Goal: Book appointment/travel/reservation

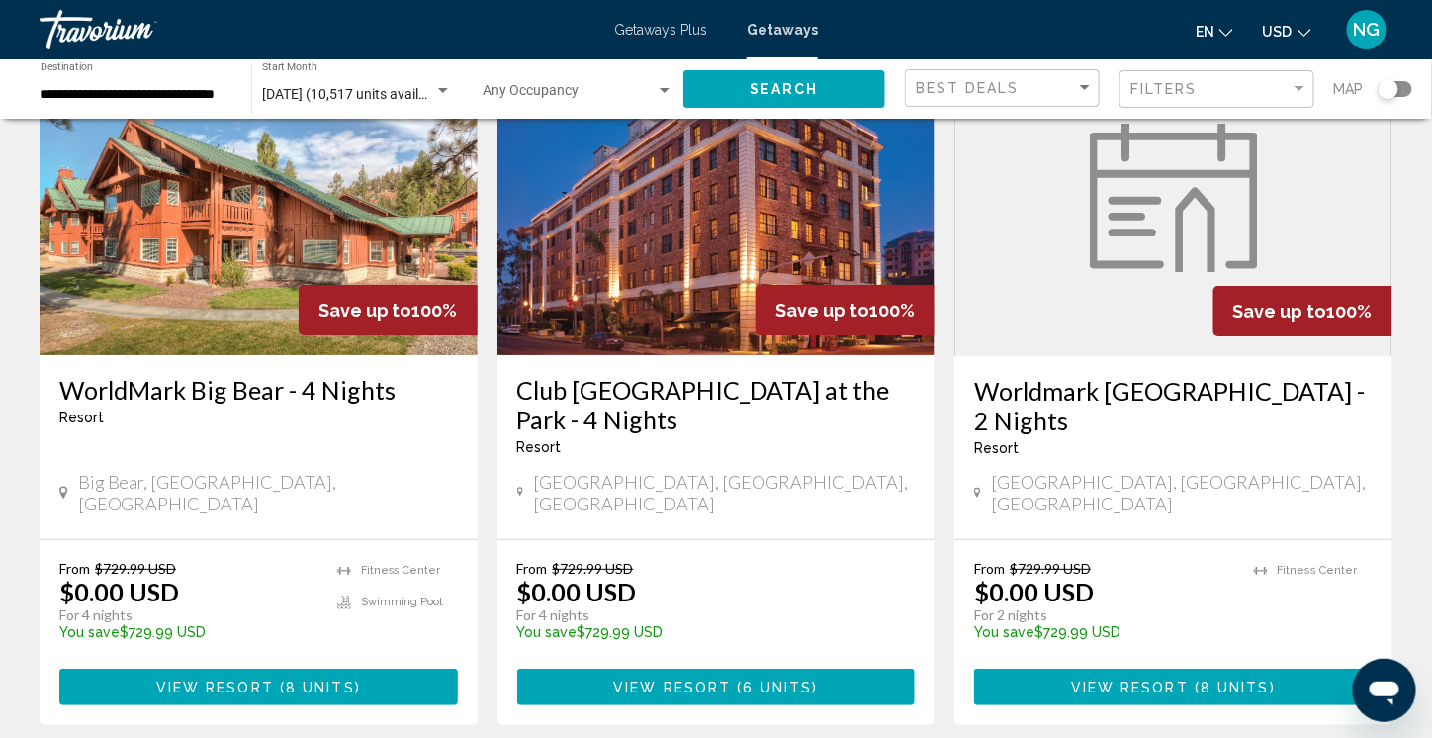
scroll to position [2374, 0]
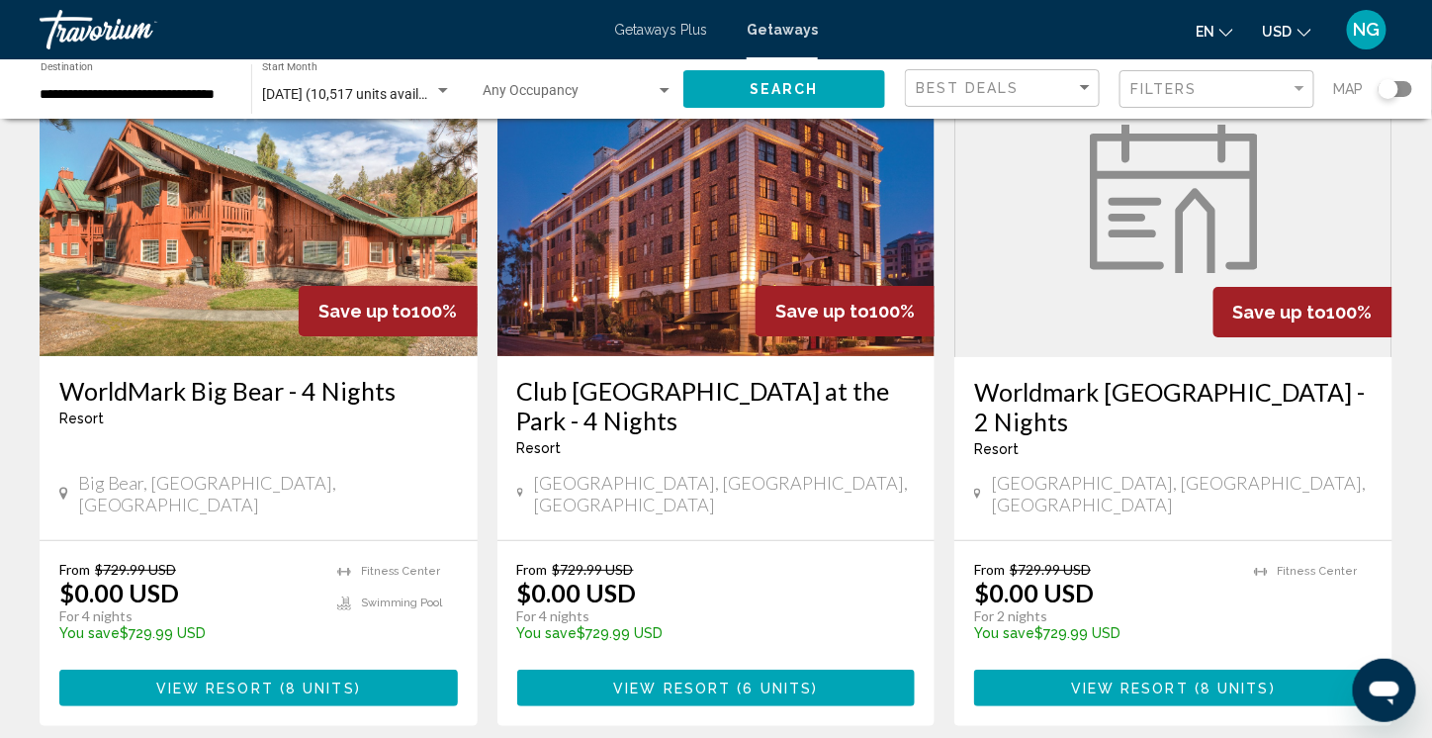
click at [1109, 217] on figure "Main content" at bounding box center [1174, 199] width 436 height 317
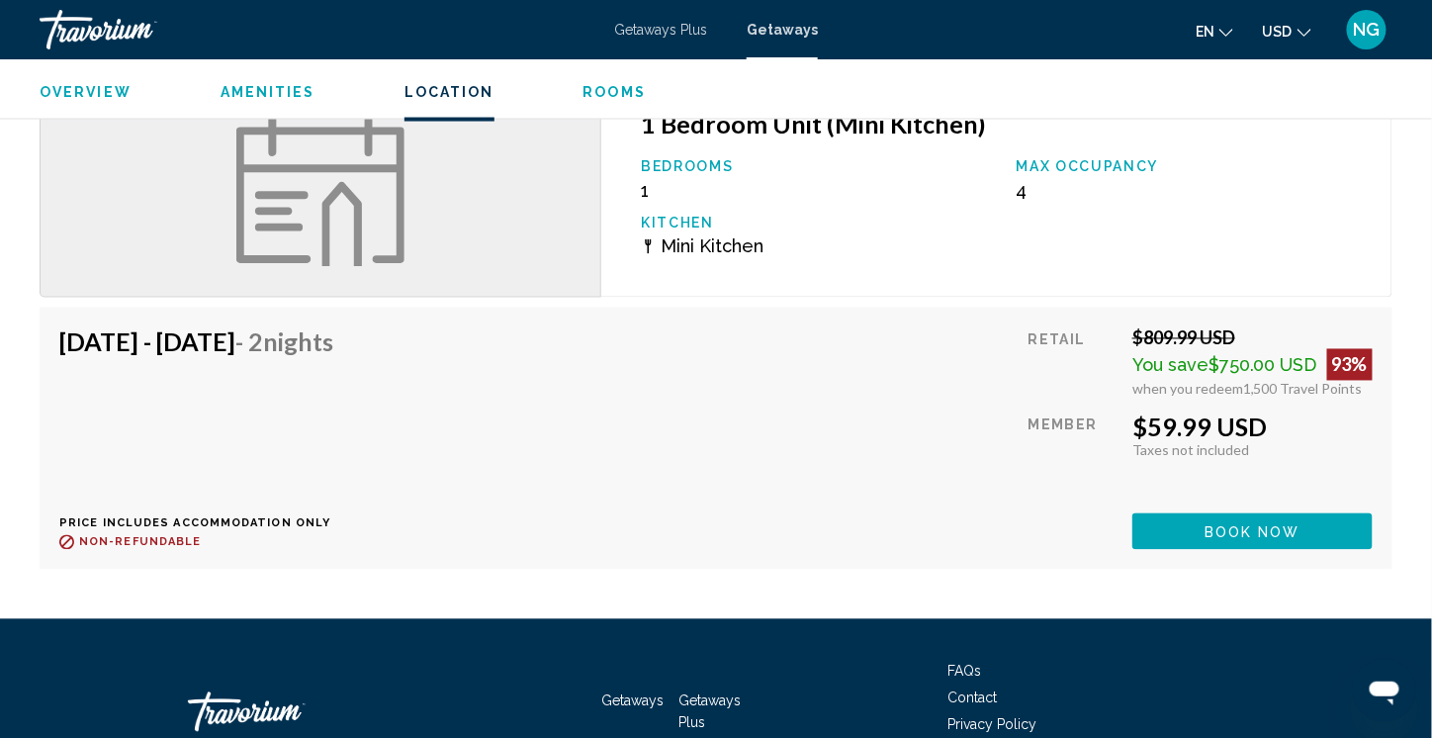
scroll to position [3561, 0]
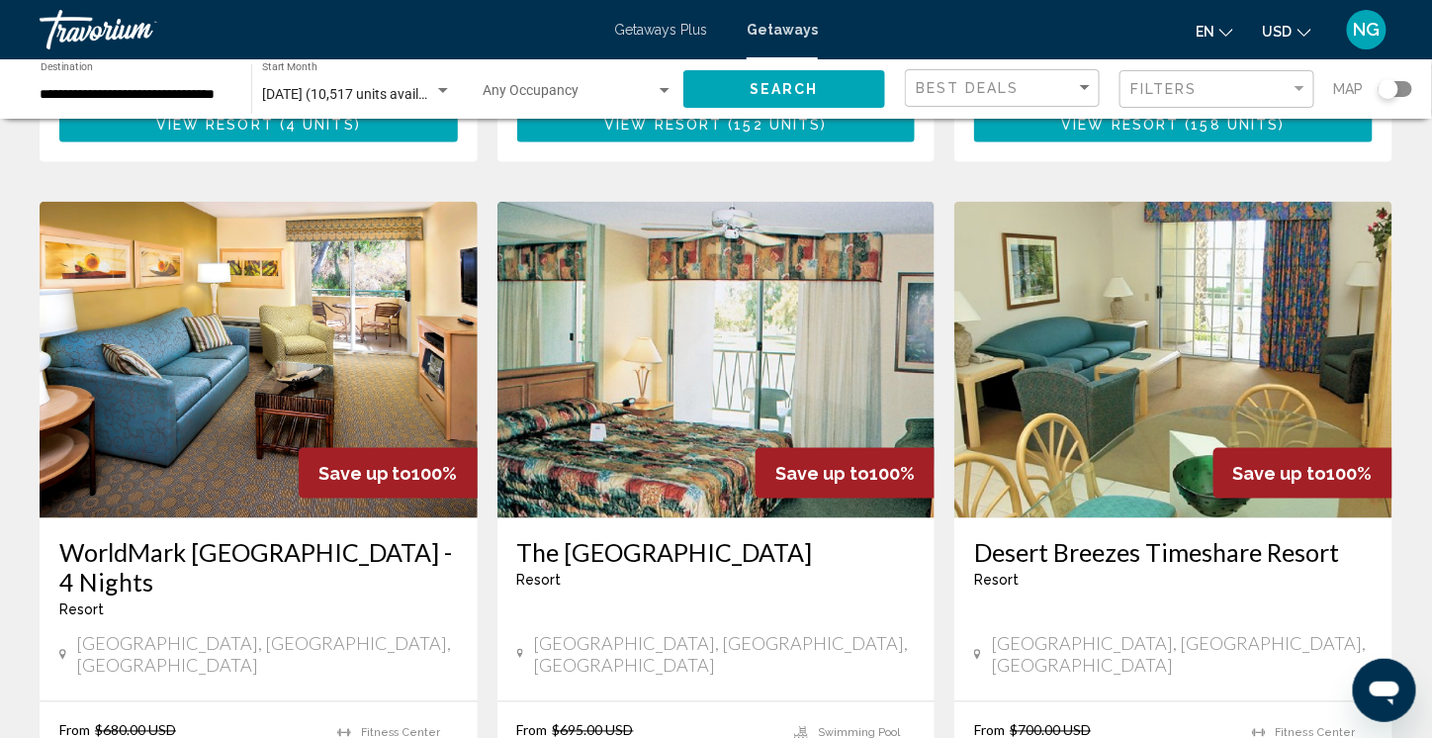
scroll to position [791, 0]
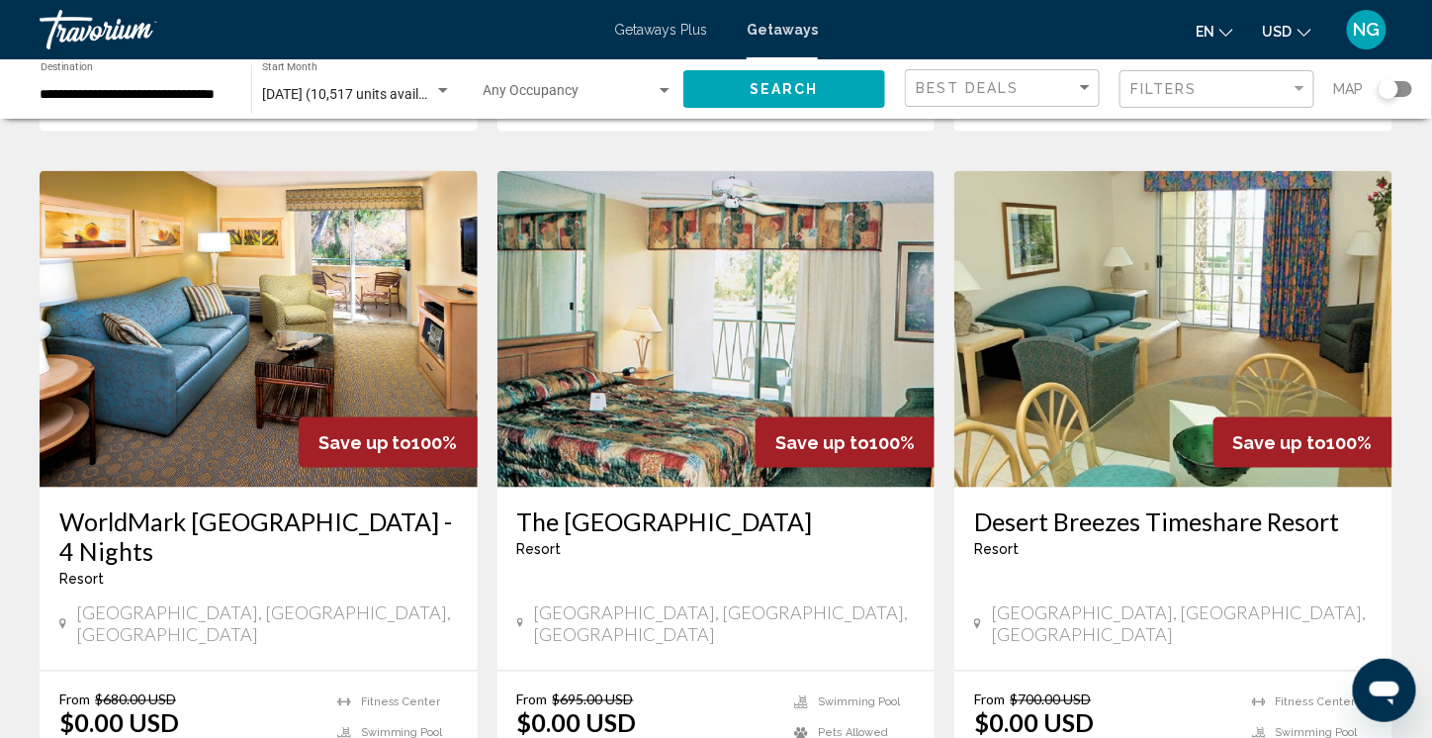
click at [276, 302] on img "Main content" at bounding box center [259, 329] width 438 height 317
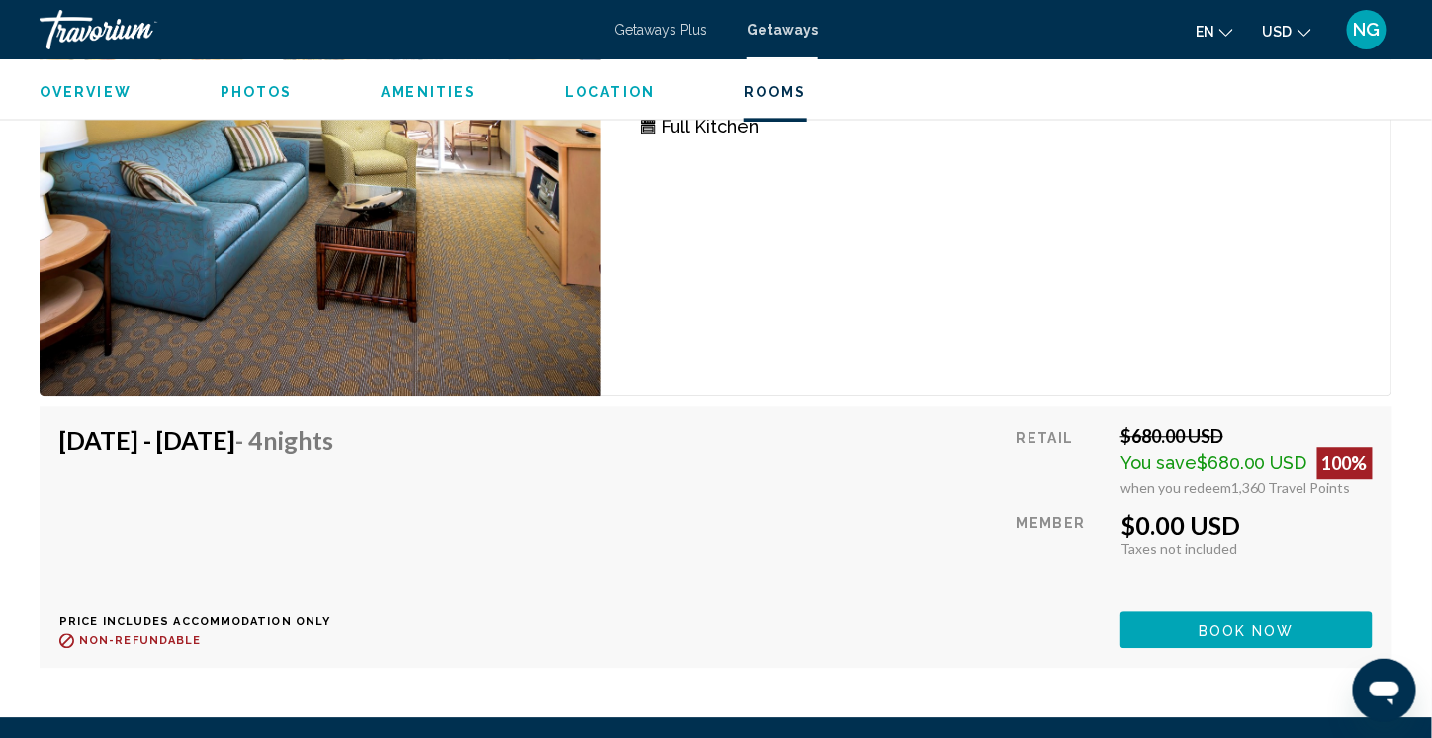
scroll to position [3957, 0]
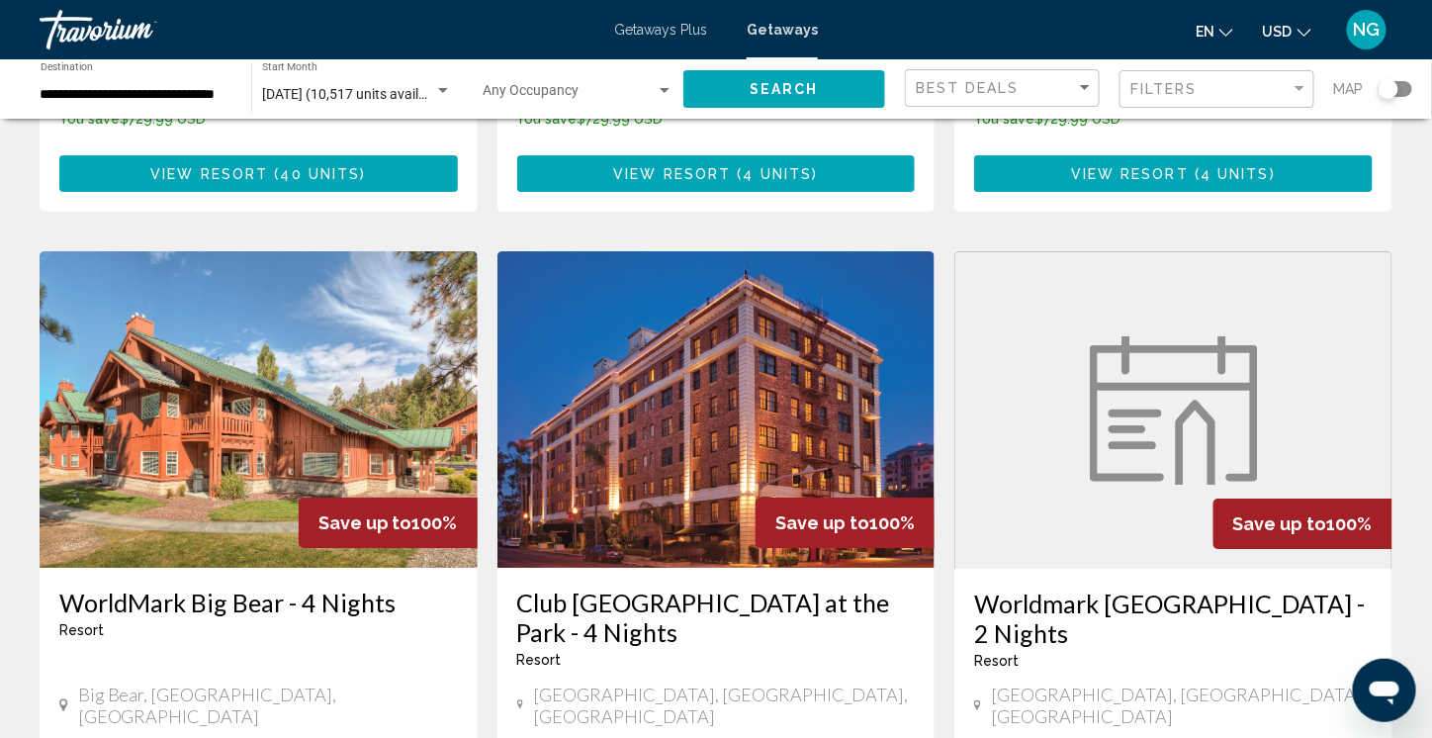
scroll to position [2604, 0]
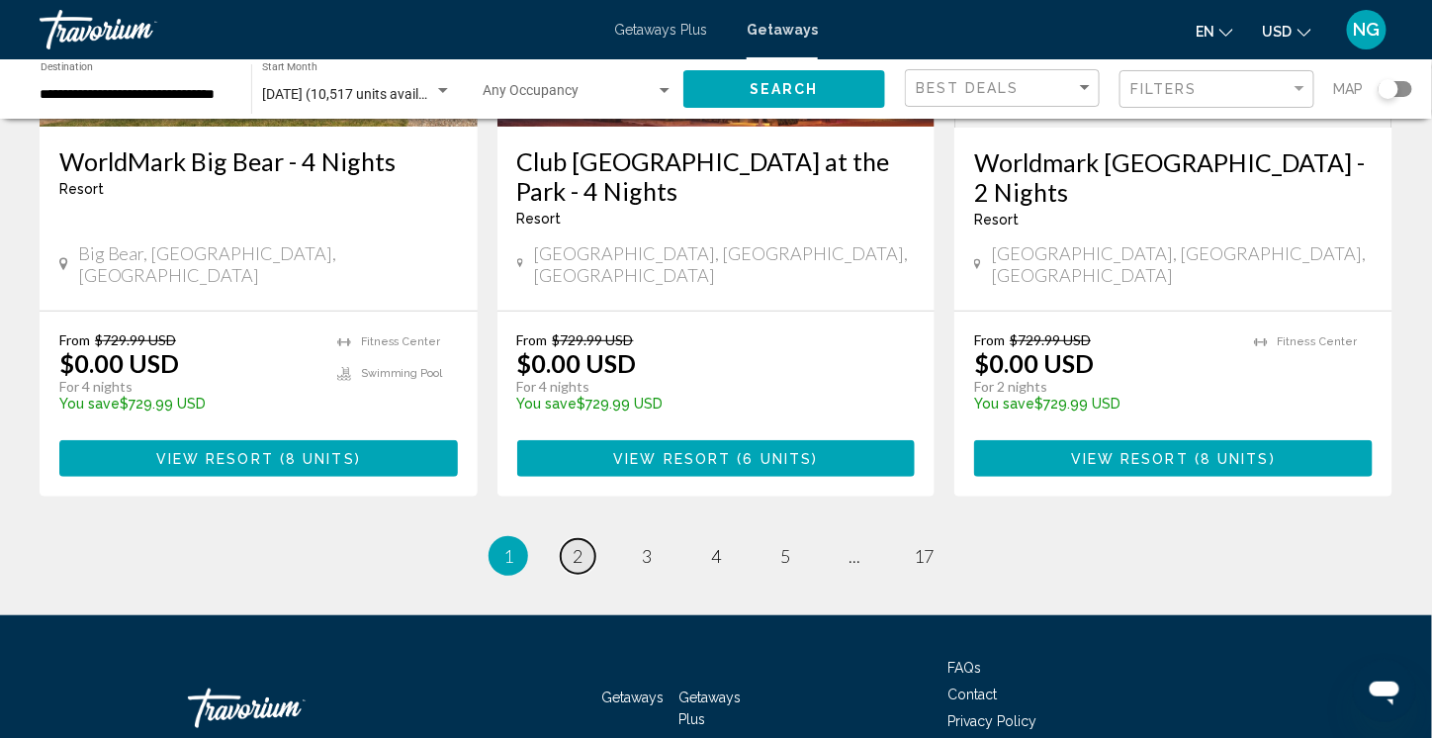
click at [586, 539] on link "page 2" at bounding box center [578, 556] width 35 height 35
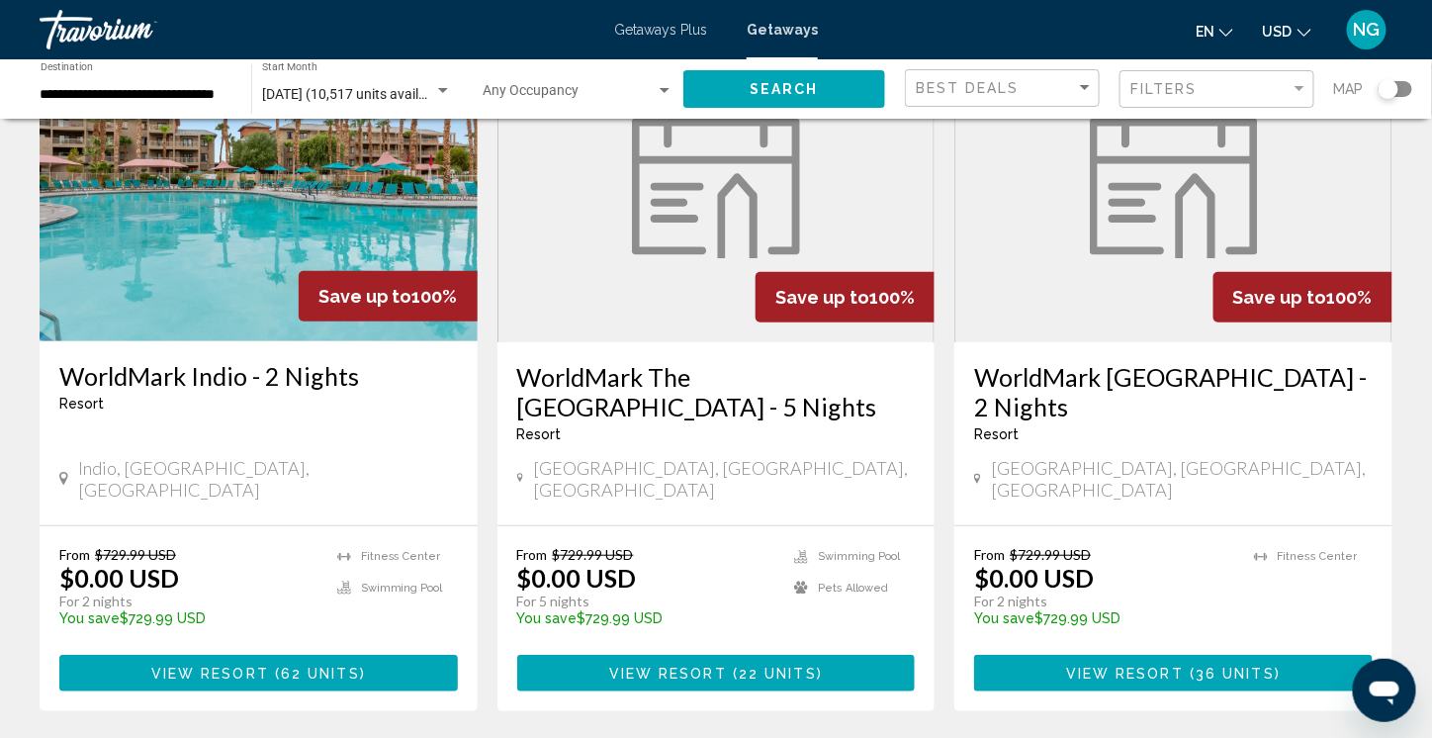
scroll to position [198, 0]
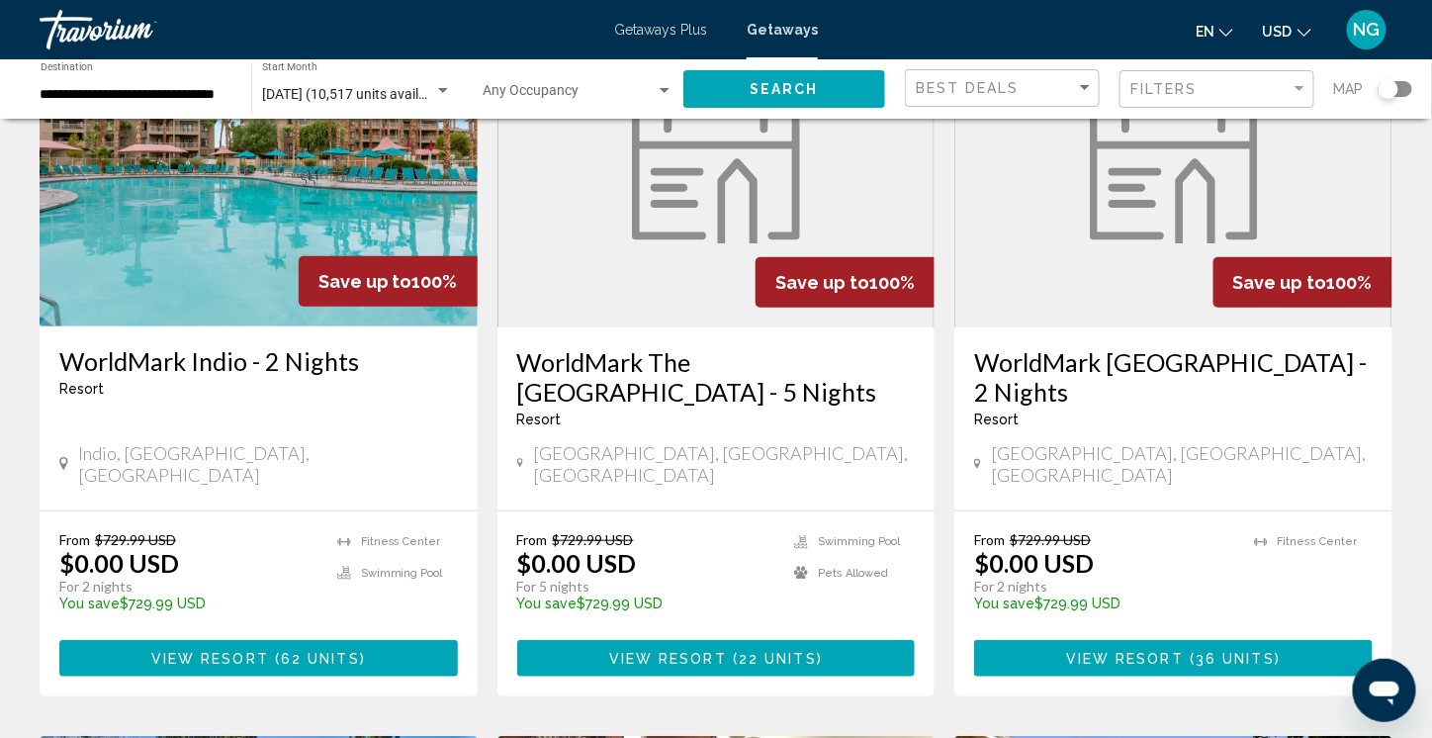
click at [186, 247] on img "Main content" at bounding box center [259, 168] width 438 height 317
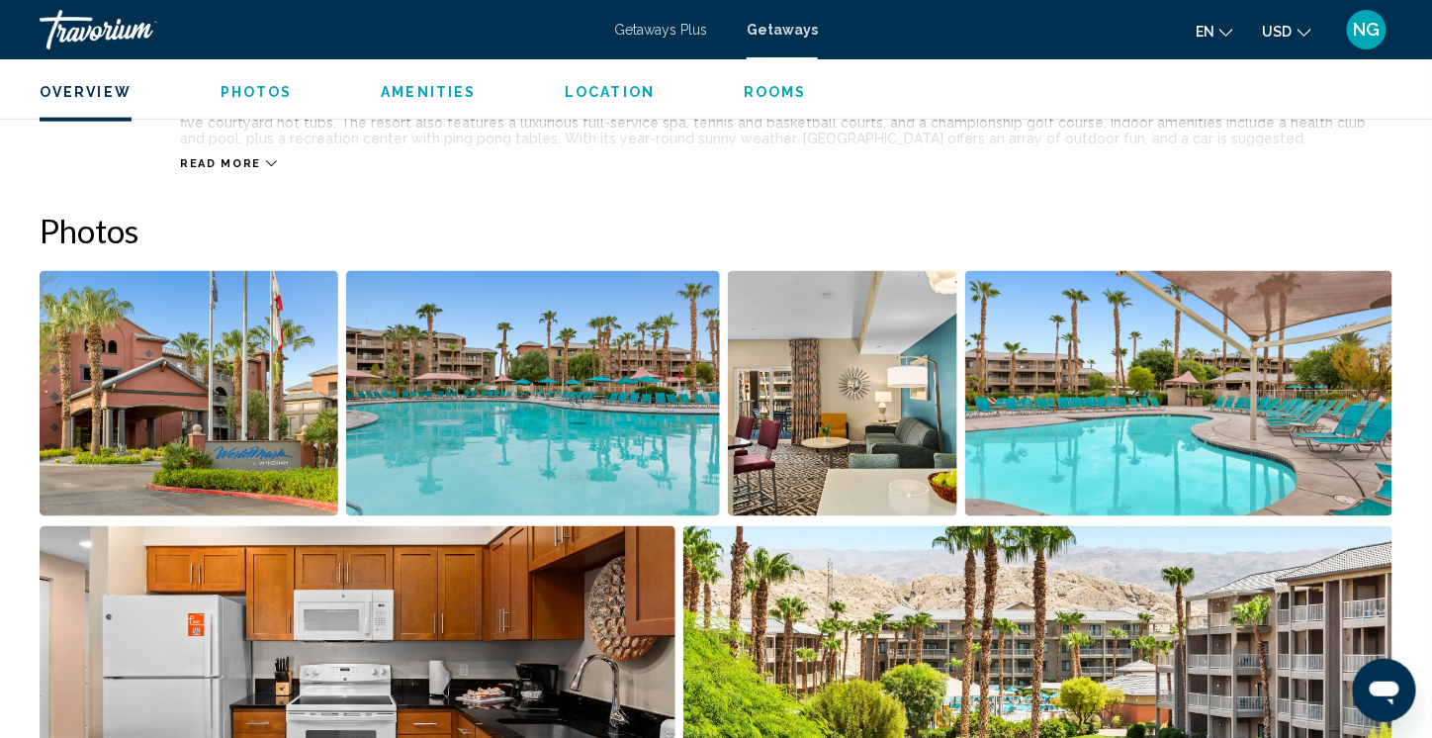
scroll to position [791, 0]
click at [246, 408] on img "Open full-screen image slider" at bounding box center [189, 392] width 299 height 245
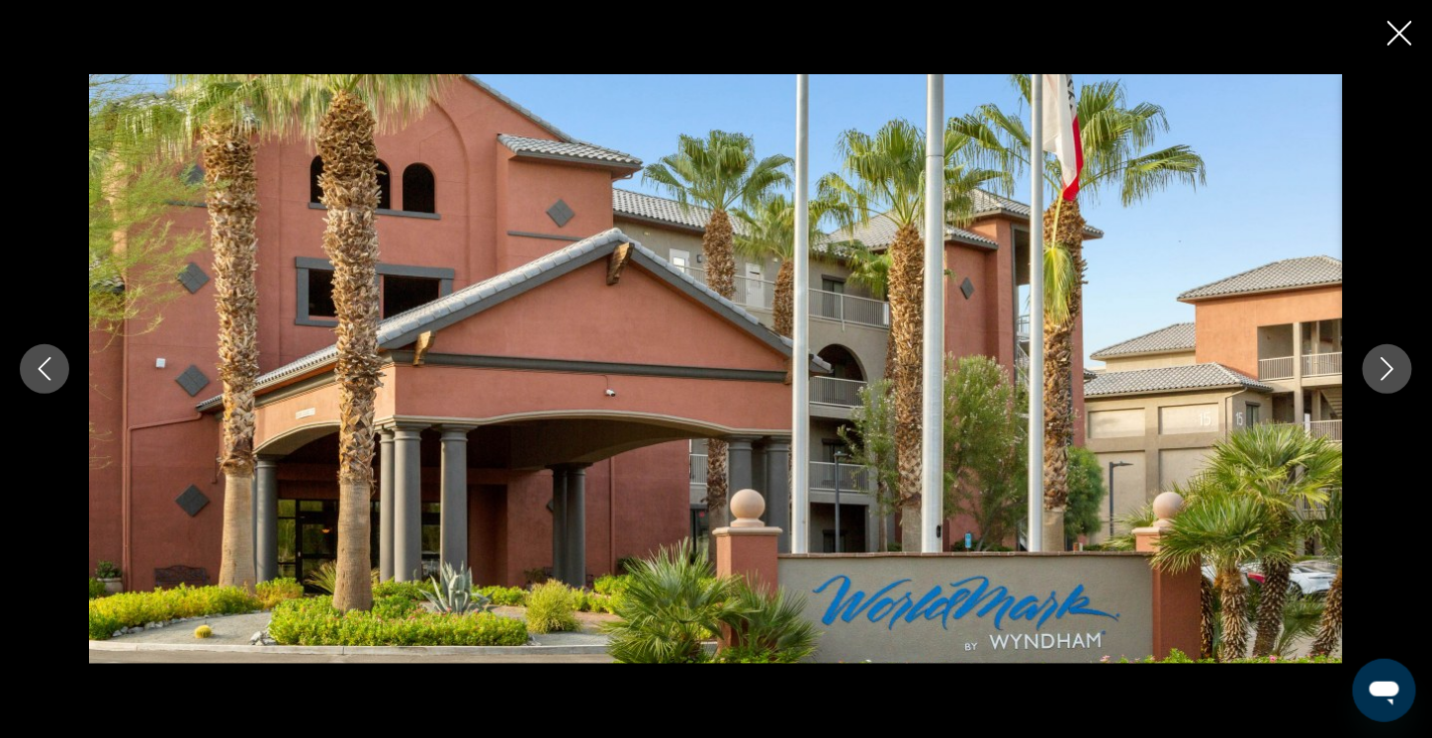
click at [1393, 363] on icon "Next image" at bounding box center [1388, 369] width 24 height 24
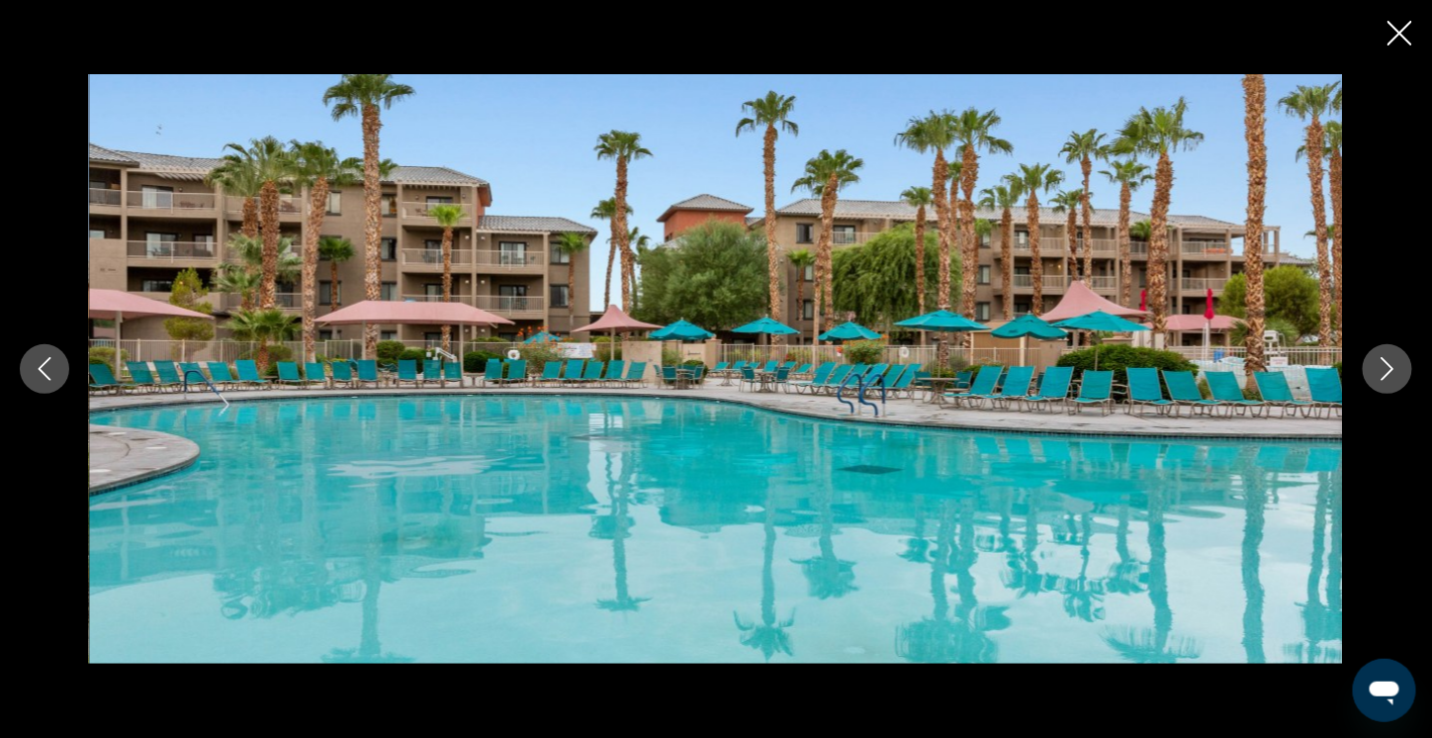
click at [1393, 363] on icon "Next image" at bounding box center [1388, 369] width 24 height 24
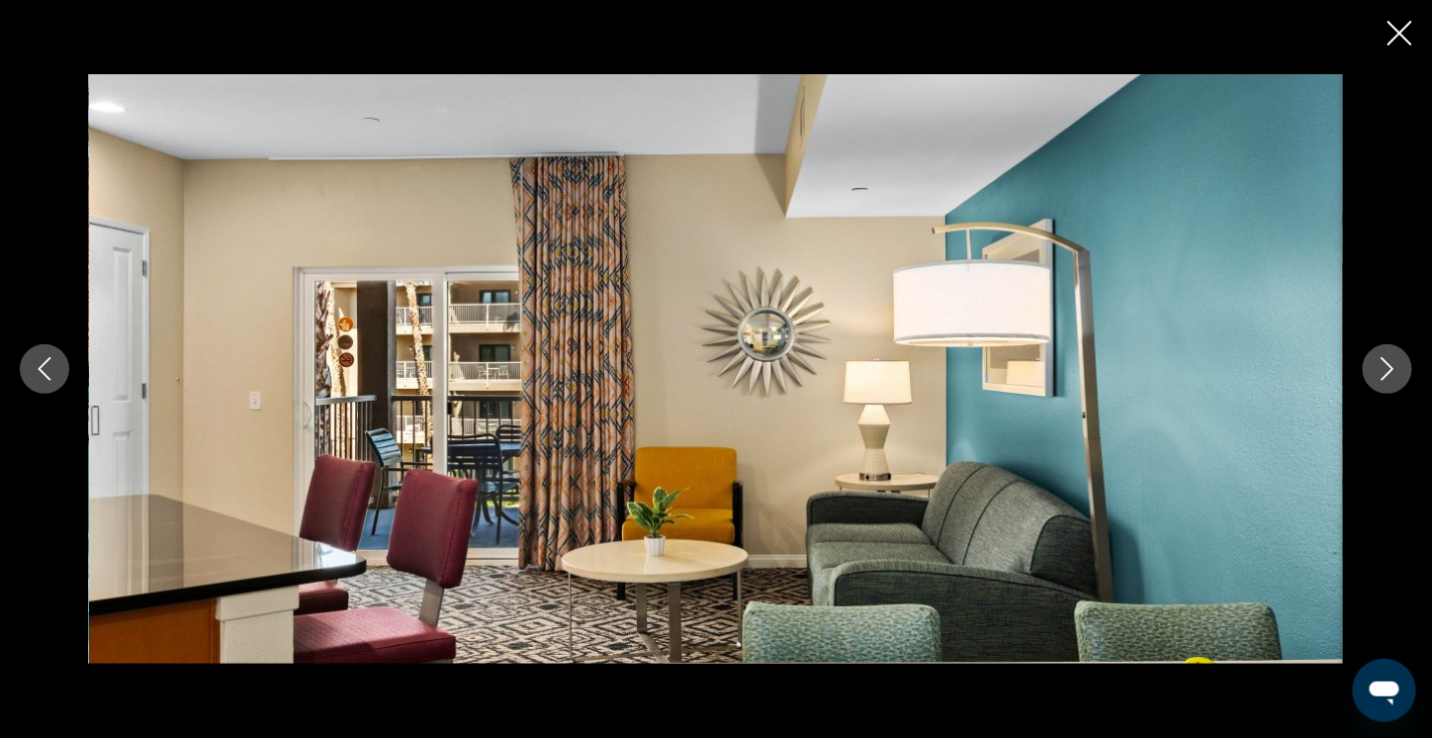
click at [1393, 363] on icon "Next image" at bounding box center [1388, 369] width 24 height 24
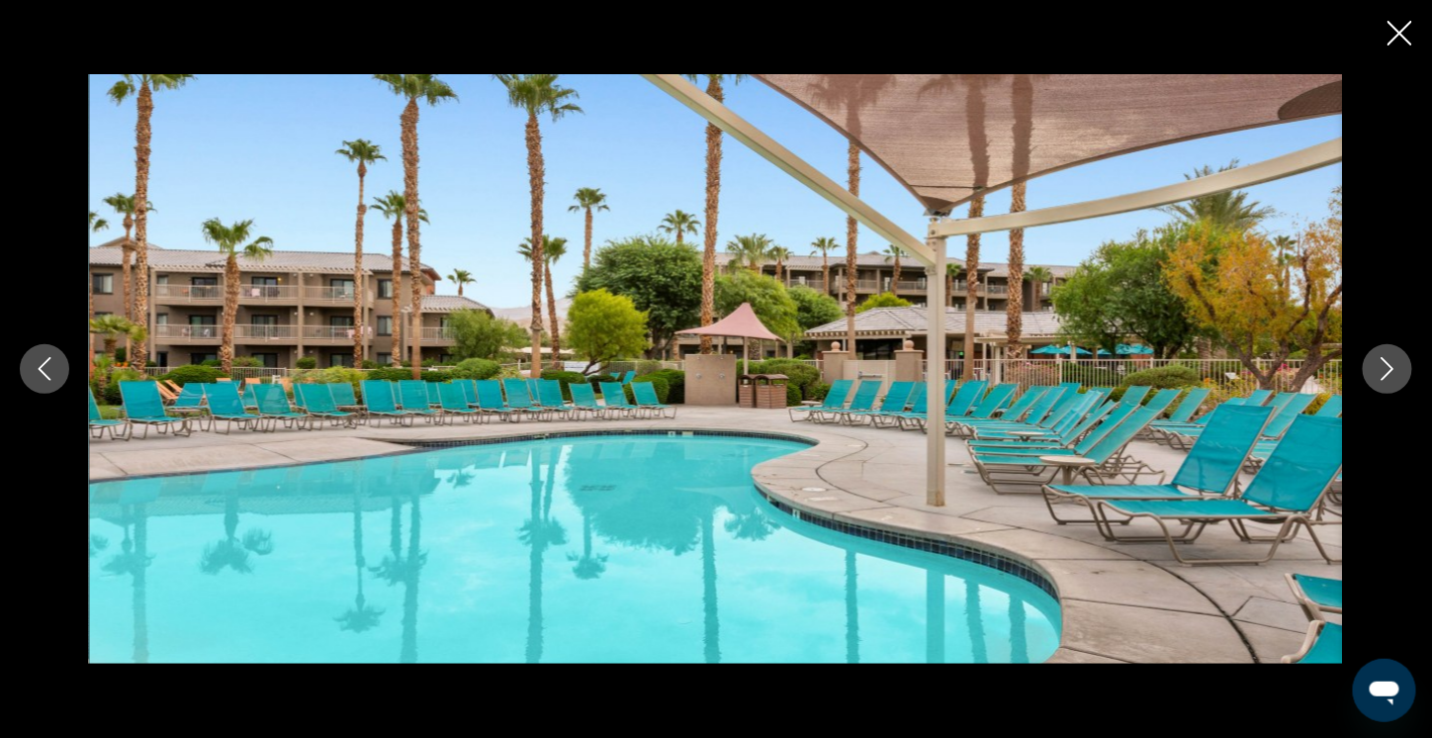
click at [1391, 362] on icon "Next image" at bounding box center [1388, 369] width 24 height 24
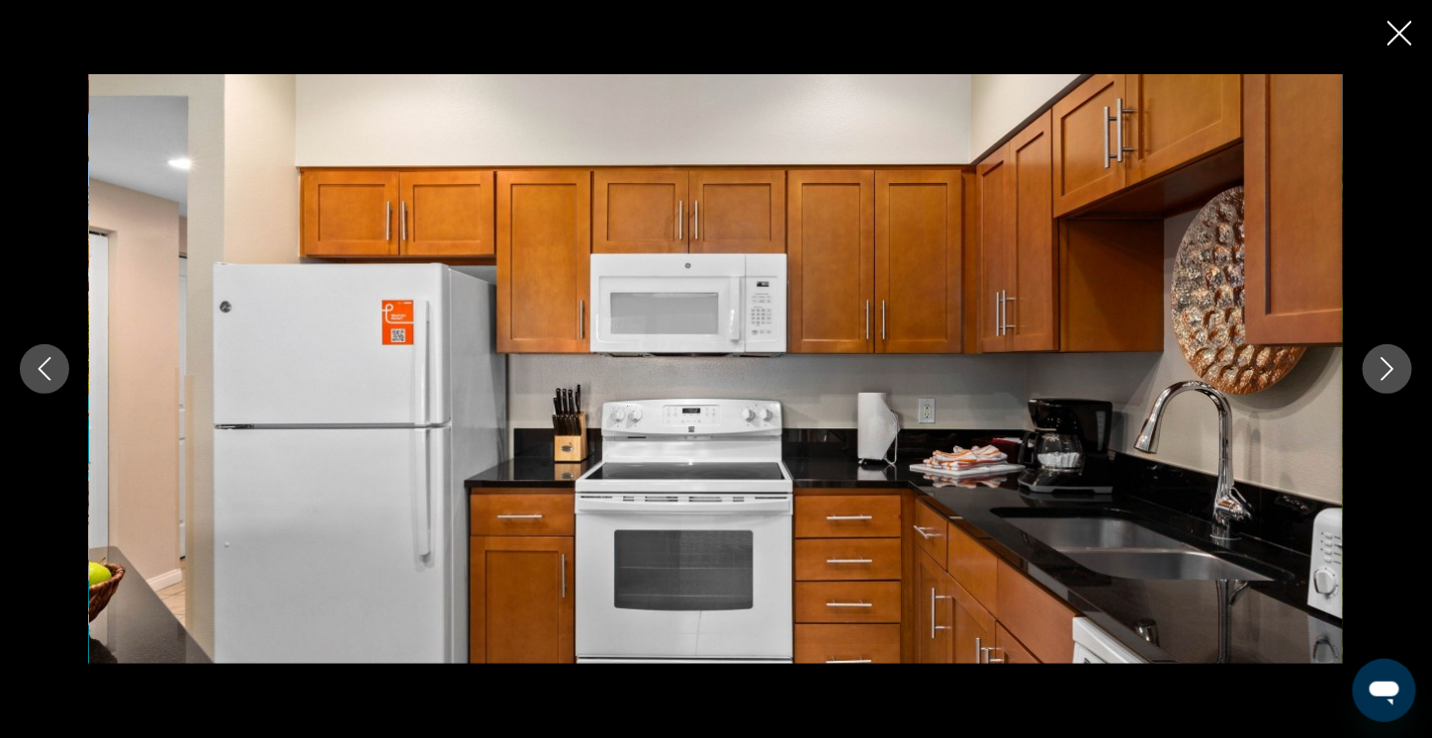
click at [1391, 362] on icon "Next image" at bounding box center [1388, 369] width 24 height 24
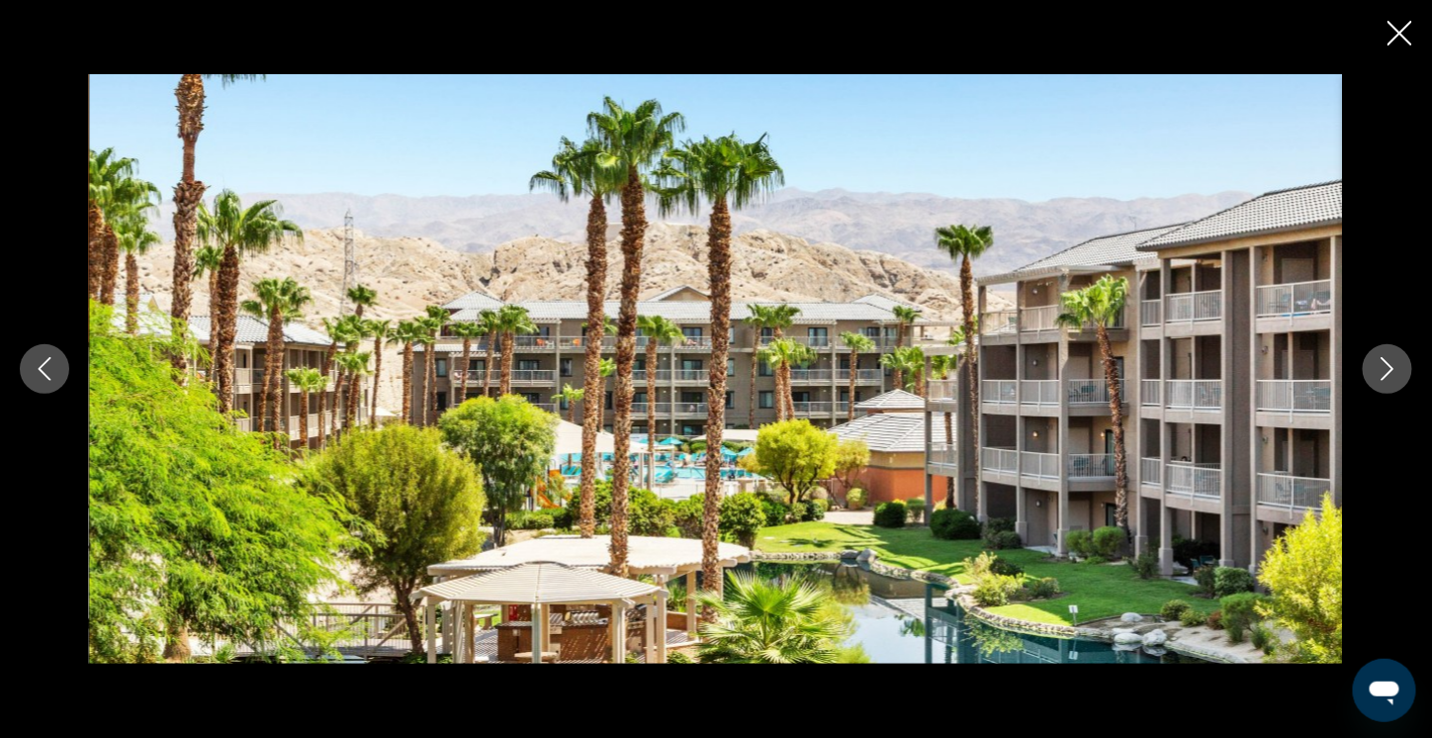
click at [1389, 362] on icon "Next image" at bounding box center [1388, 369] width 24 height 24
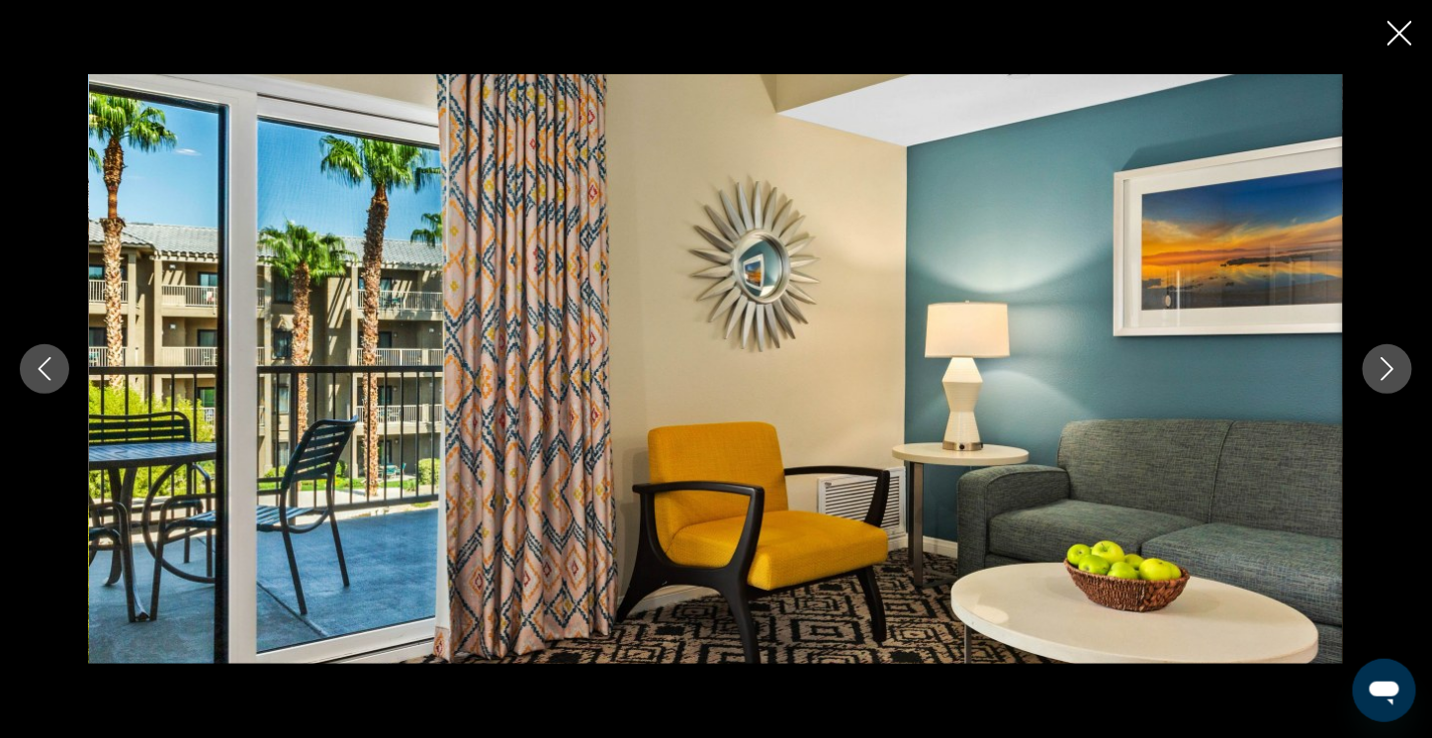
click at [1385, 361] on icon "Next image" at bounding box center [1388, 369] width 24 height 24
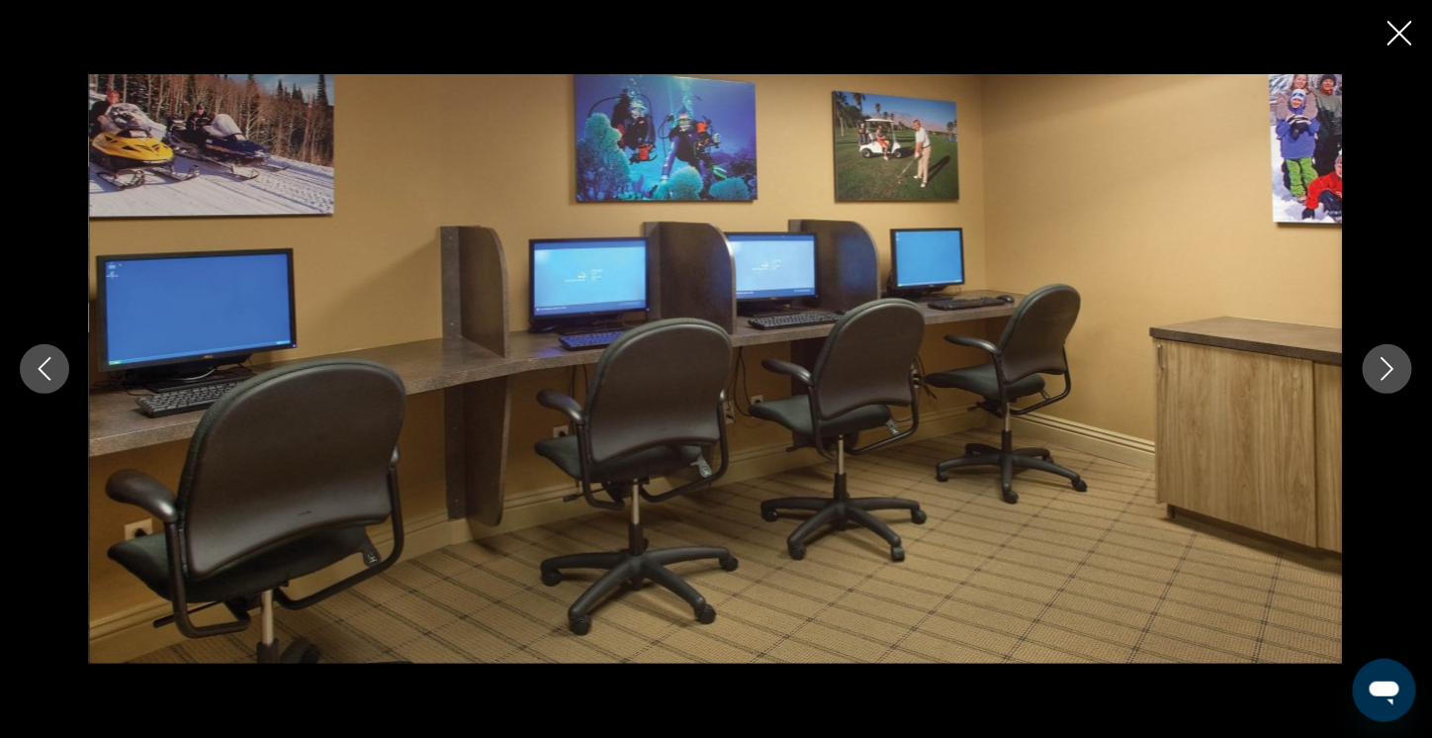
click at [1385, 361] on icon "Next image" at bounding box center [1388, 369] width 24 height 24
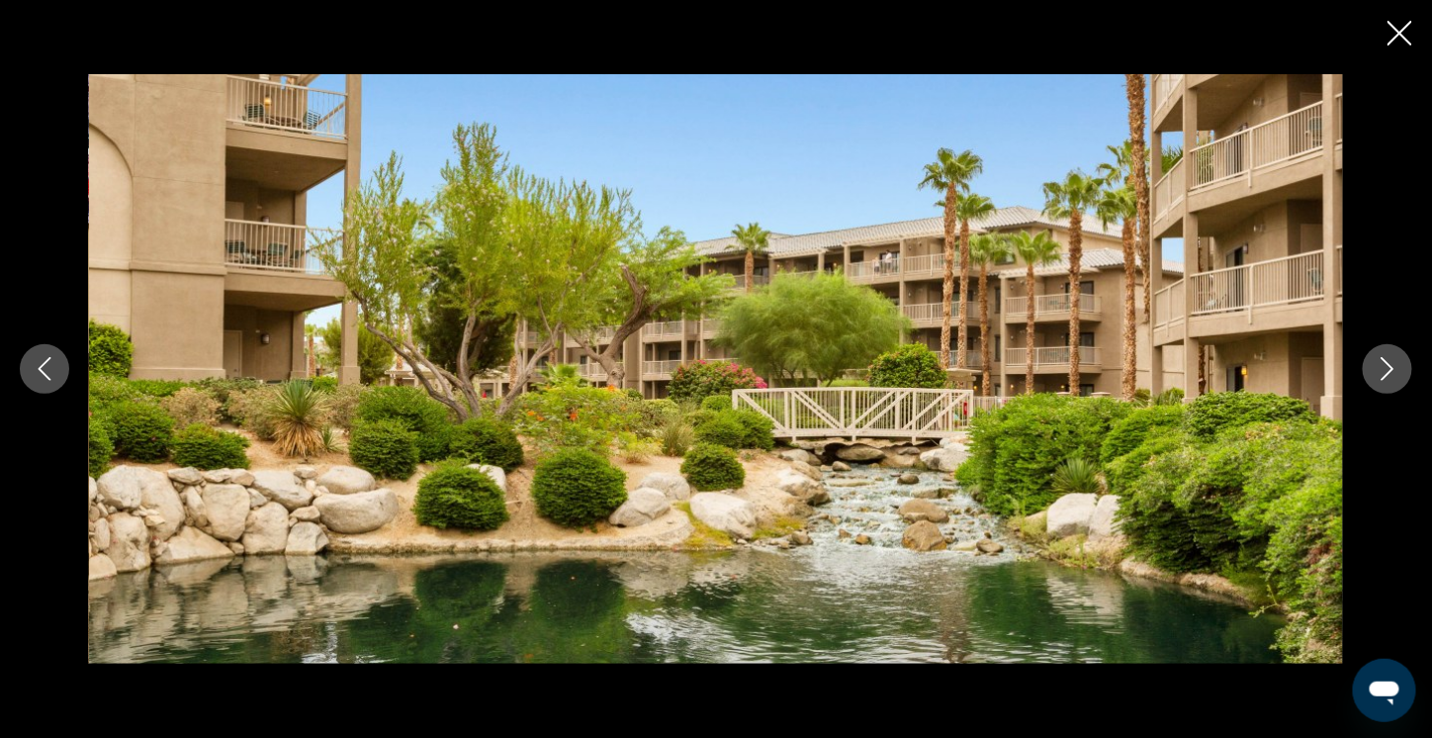
click at [1385, 361] on icon "Next image" at bounding box center [1388, 369] width 24 height 24
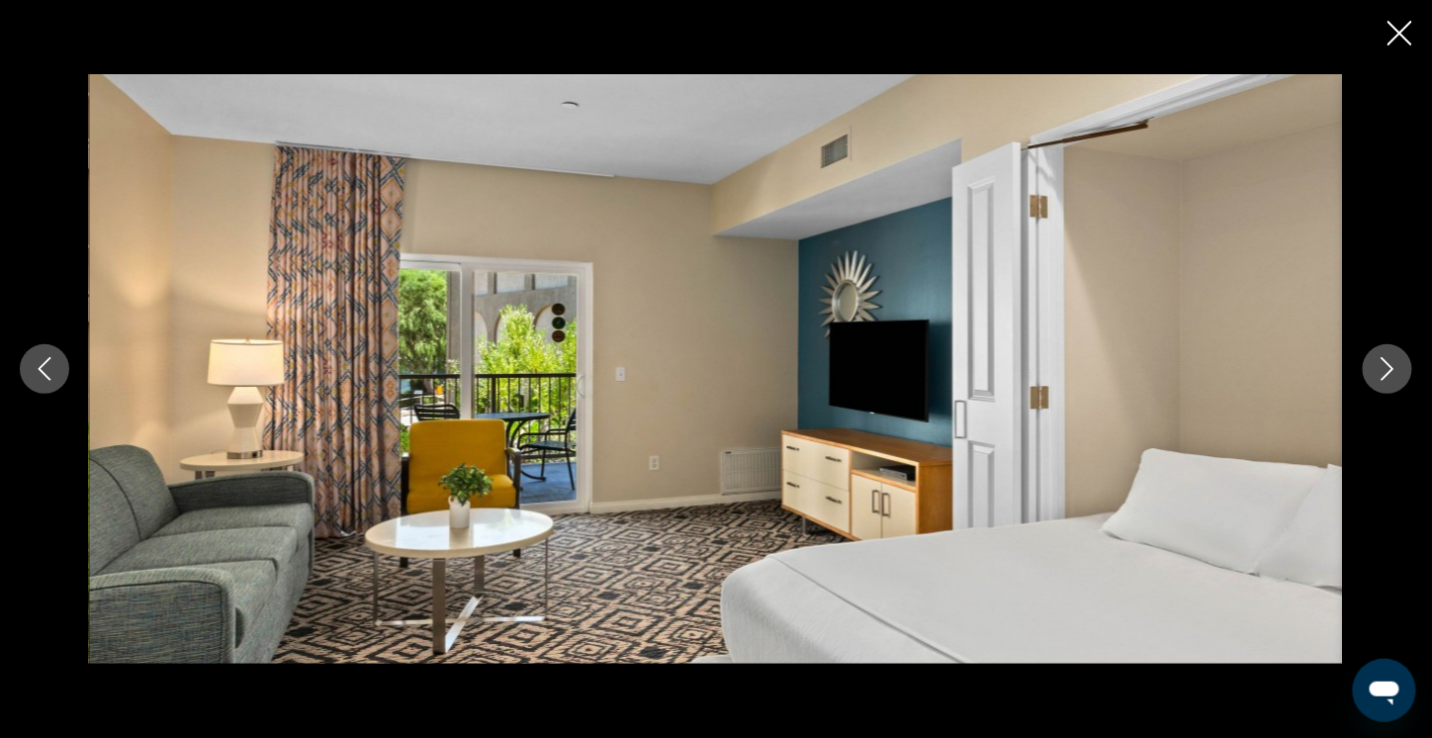
click at [1383, 361] on icon "Next image" at bounding box center [1388, 369] width 24 height 24
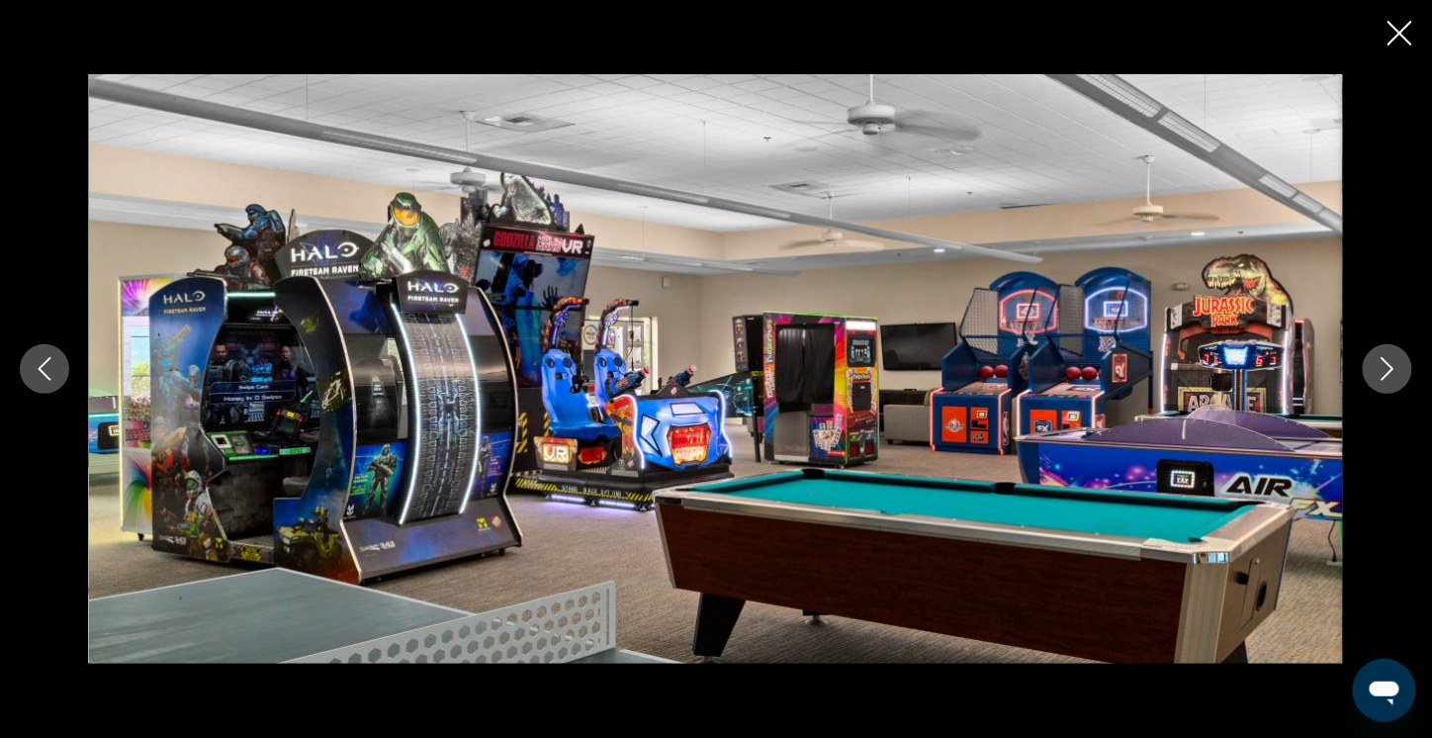
click at [1383, 361] on icon "Next image" at bounding box center [1388, 369] width 24 height 24
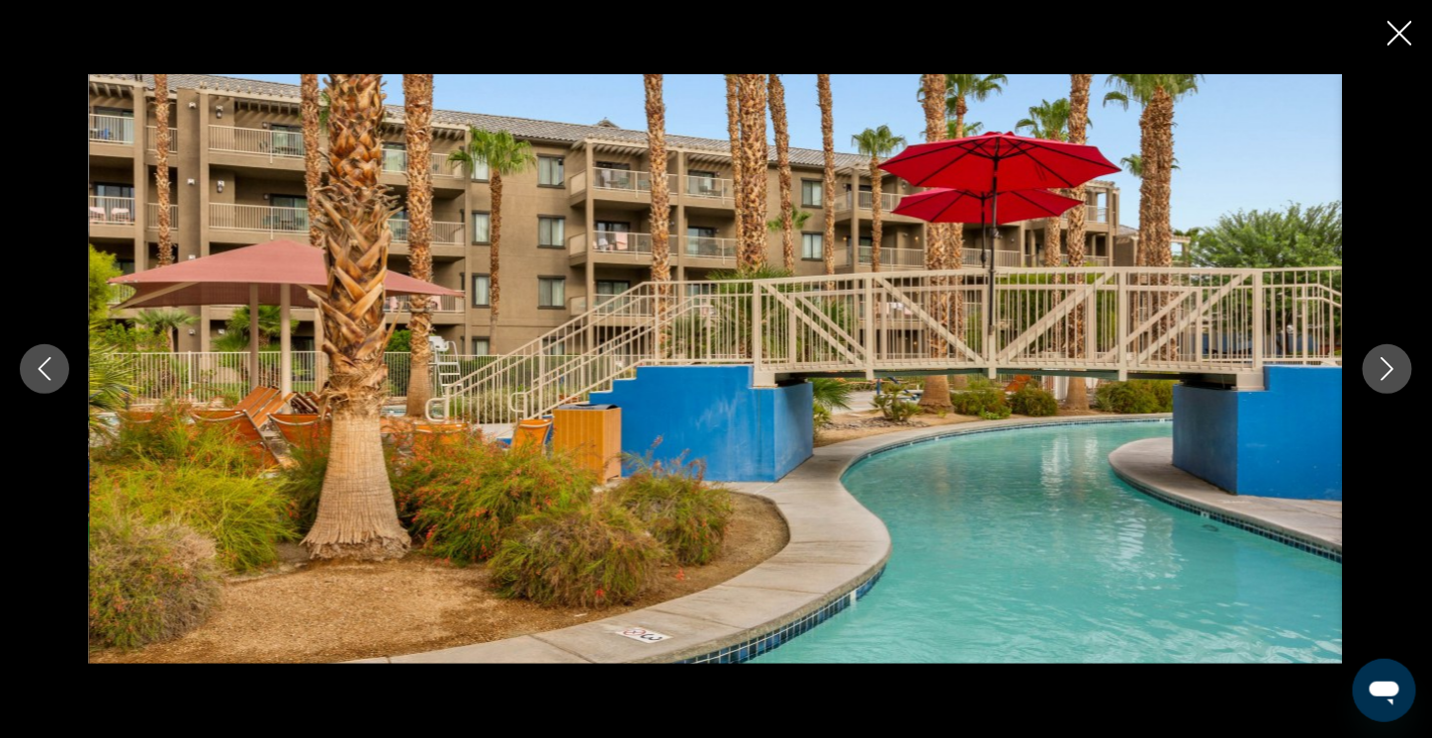
click at [1379, 360] on icon "Next image" at bounding box center [1388, 369] width 24 height 24
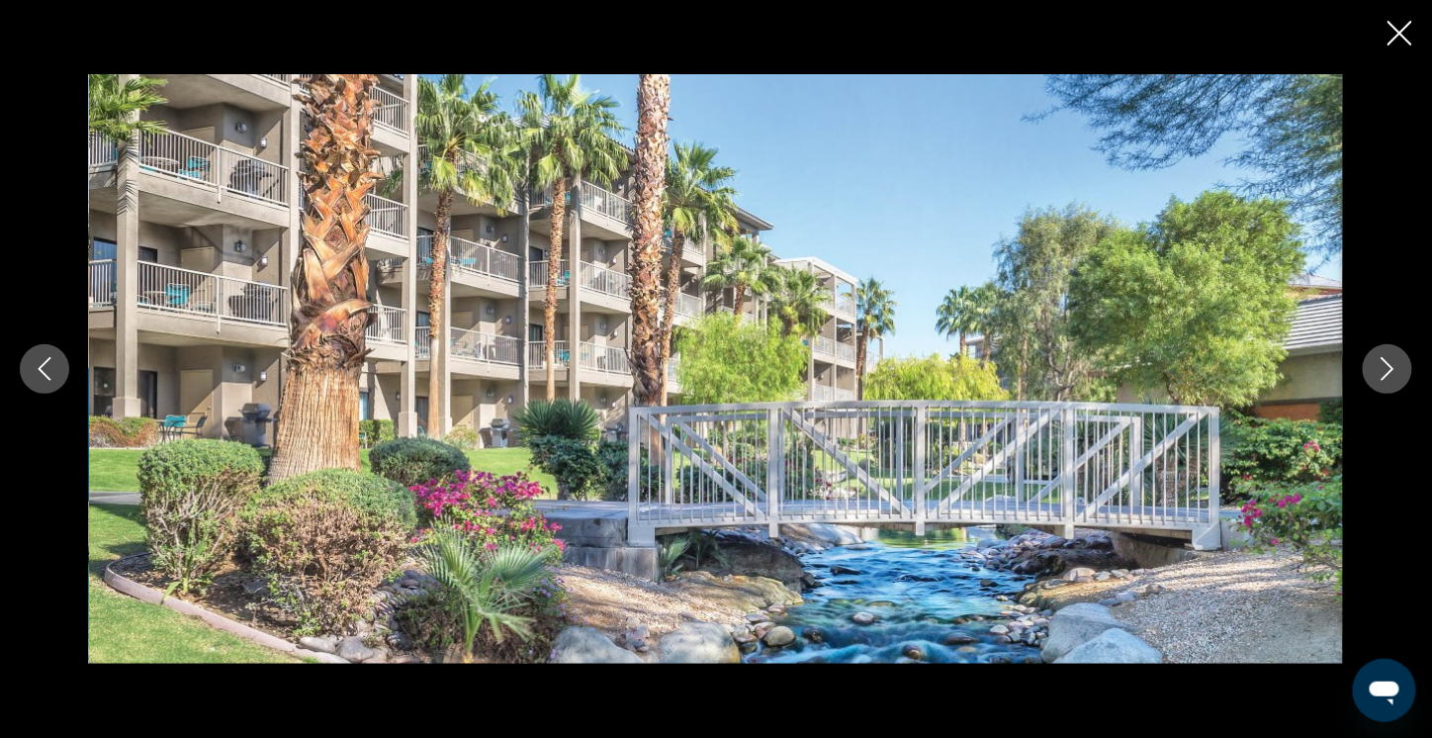
click at [1379, 360] on icon "Next image" at bounding box center [1388, 369] width 24 height 24
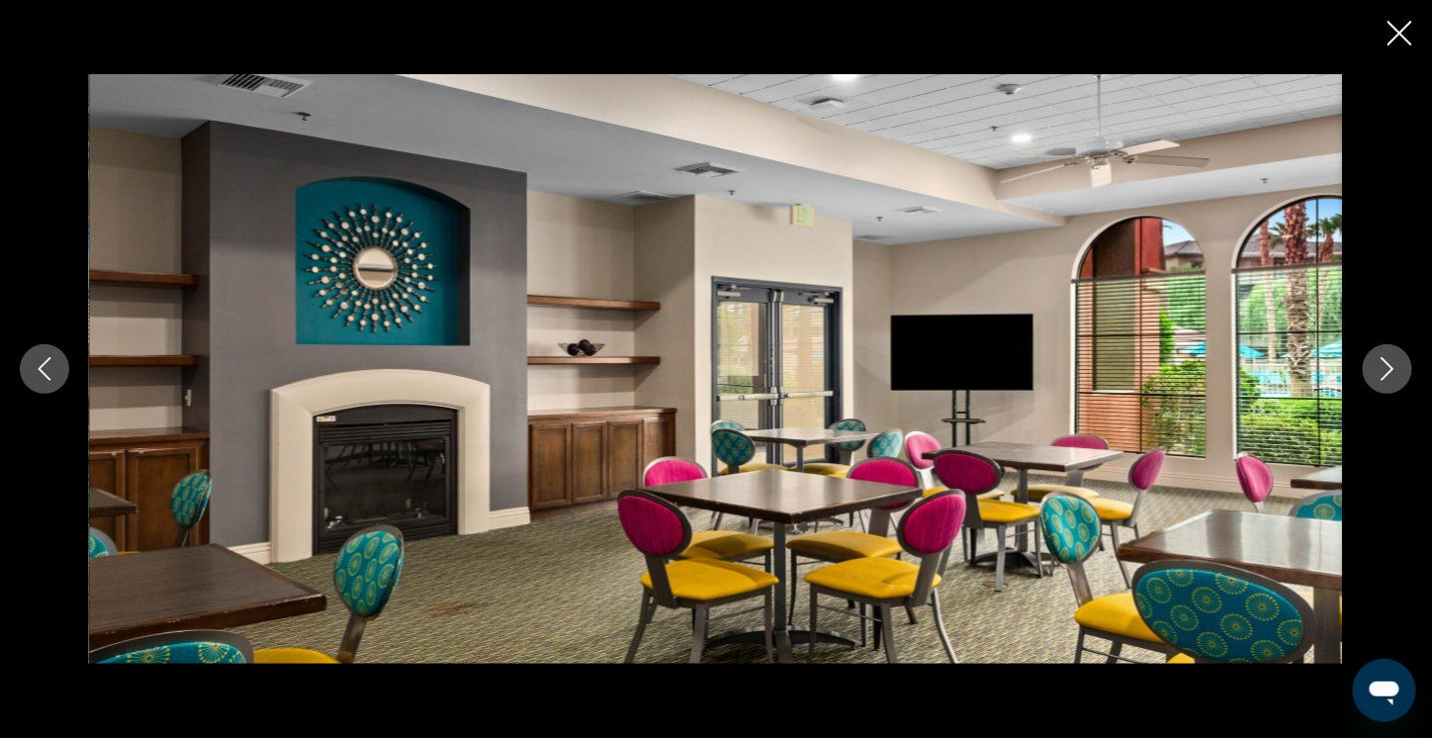
click at [1375, 359] on button "Next image" at bounding box center [1387, 368] width 49 height 49
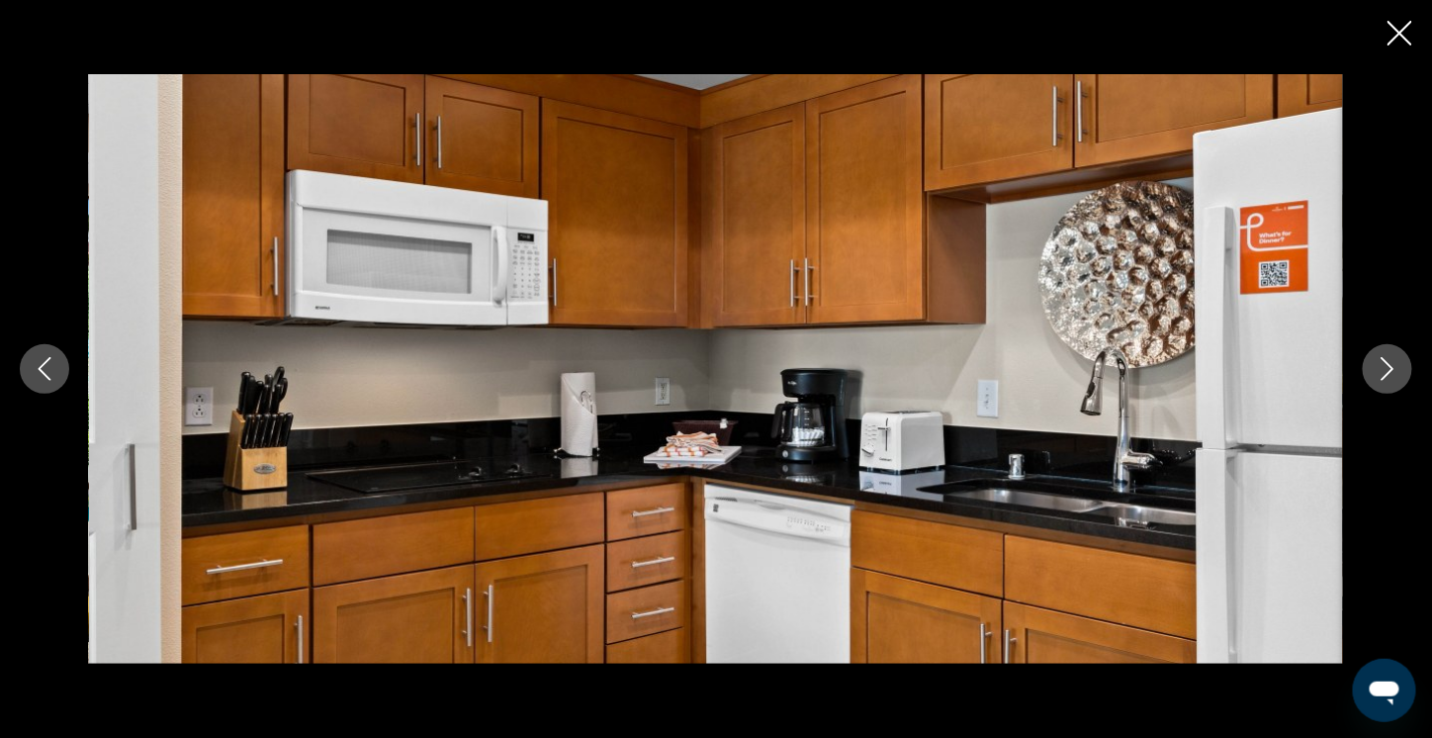
click at [1373, 358] on button "Next image" at bounding box center [1387, 368] width 49 height 49
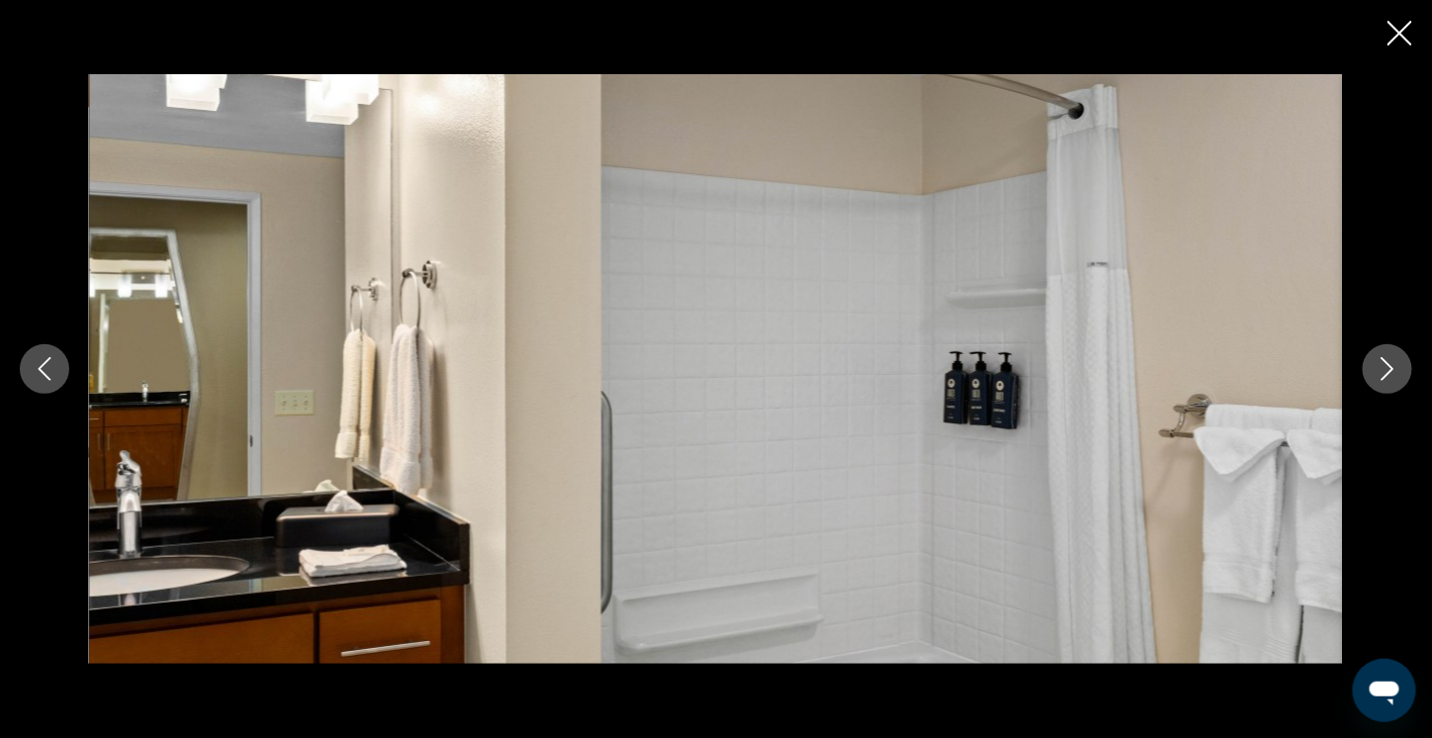
click at [1373, 358] on button "Next image" at bounding box center [1387, 368] width 49 height 49
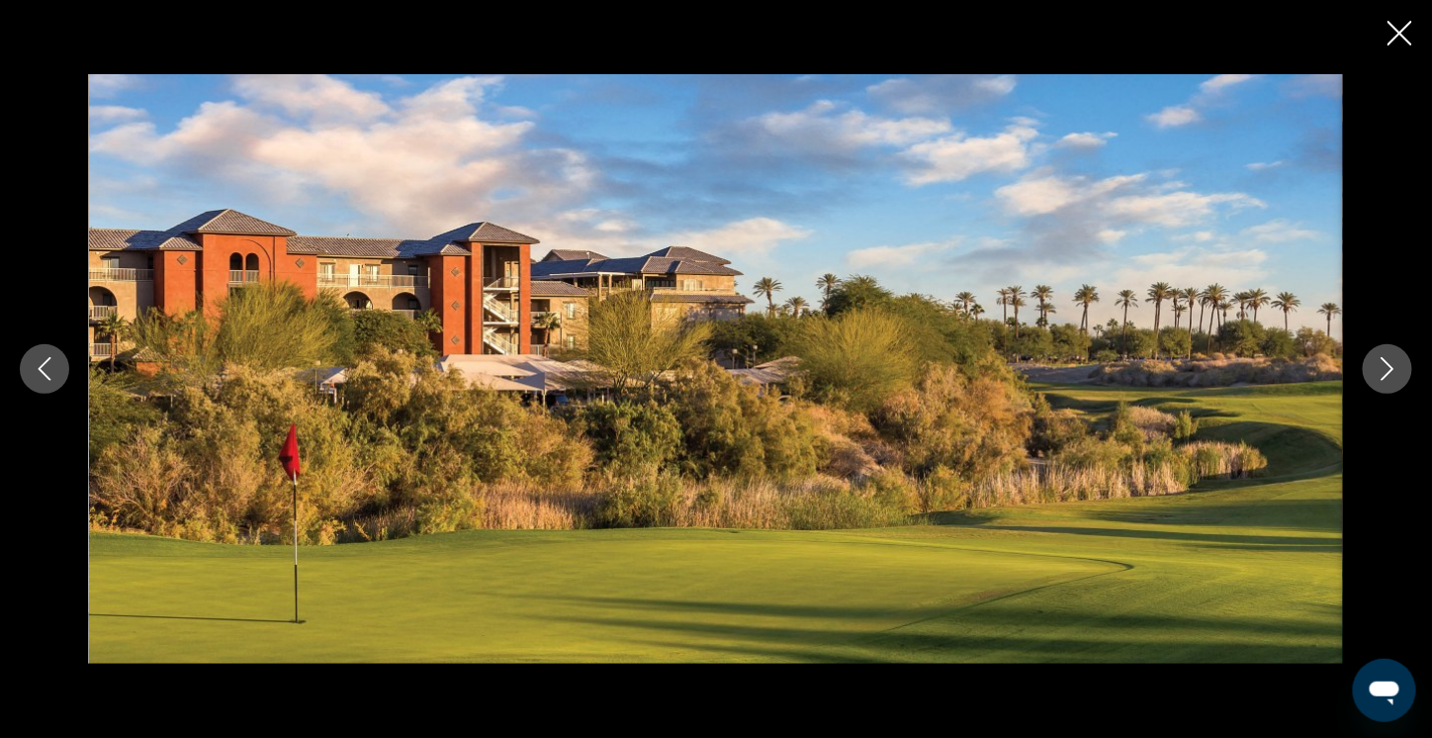
click at [1371, 358] on button "Next image" at bounding box center [1387, 368] width 49 height 49
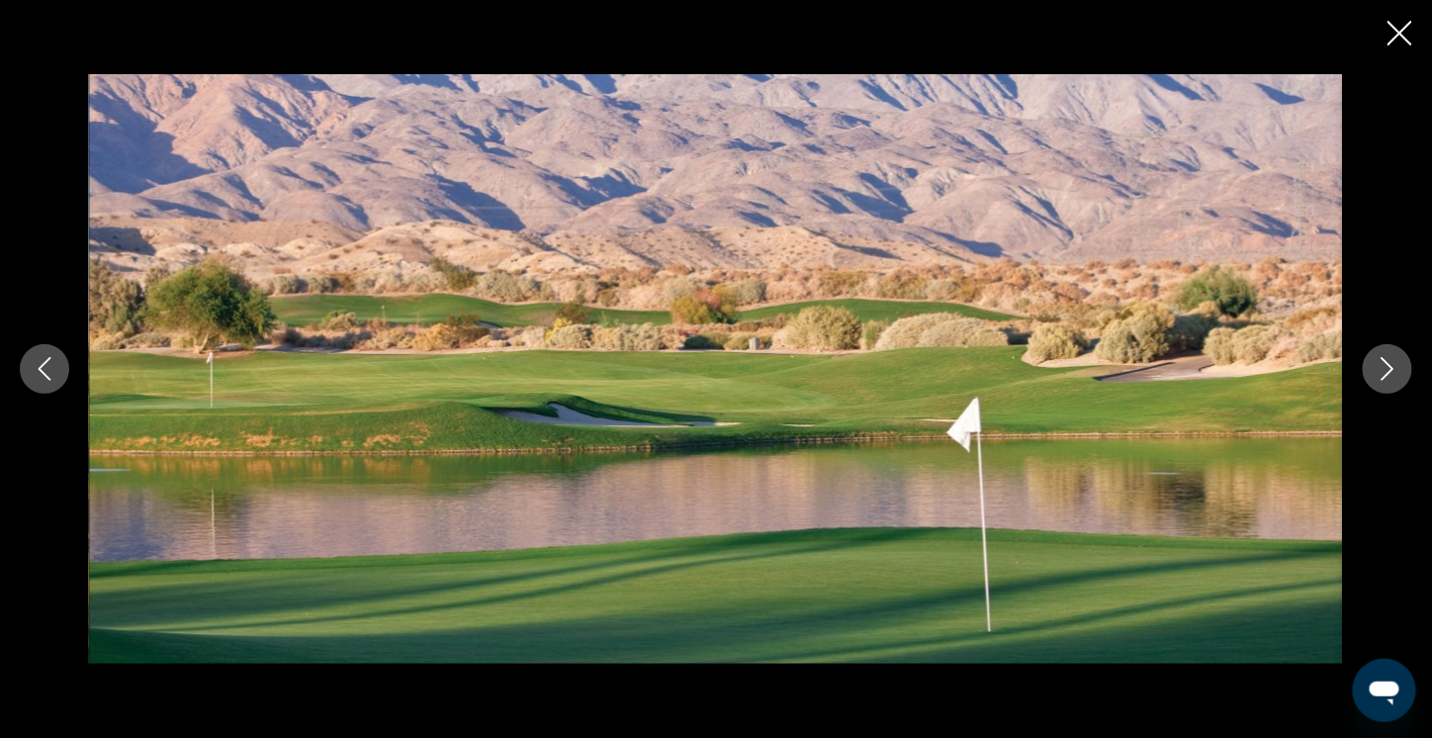
click at [1370, 358] on button "Next image" at bounding box center [1387, 368] width 49 height 49
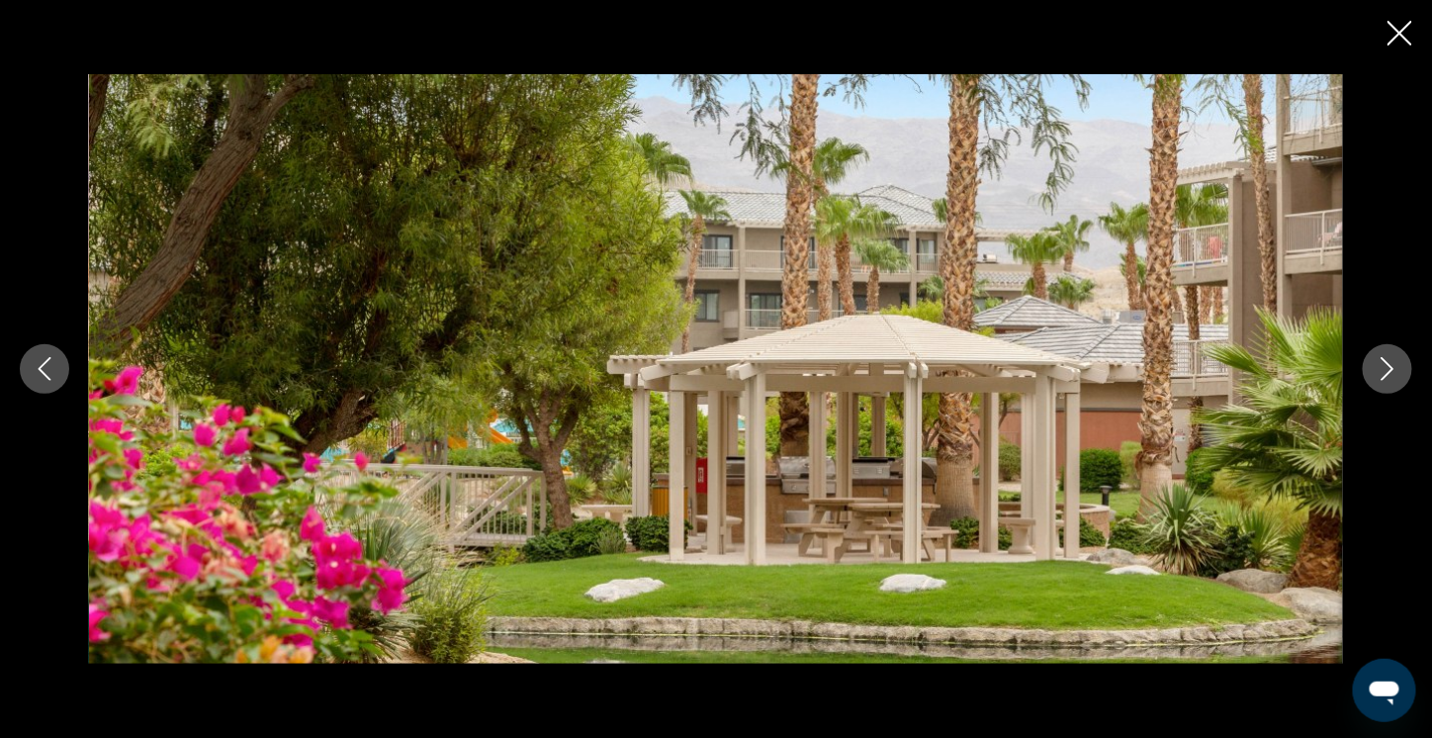
click at [1370, 357] on button "Next image" at bounding box center [1387, 368] width 49 height 49
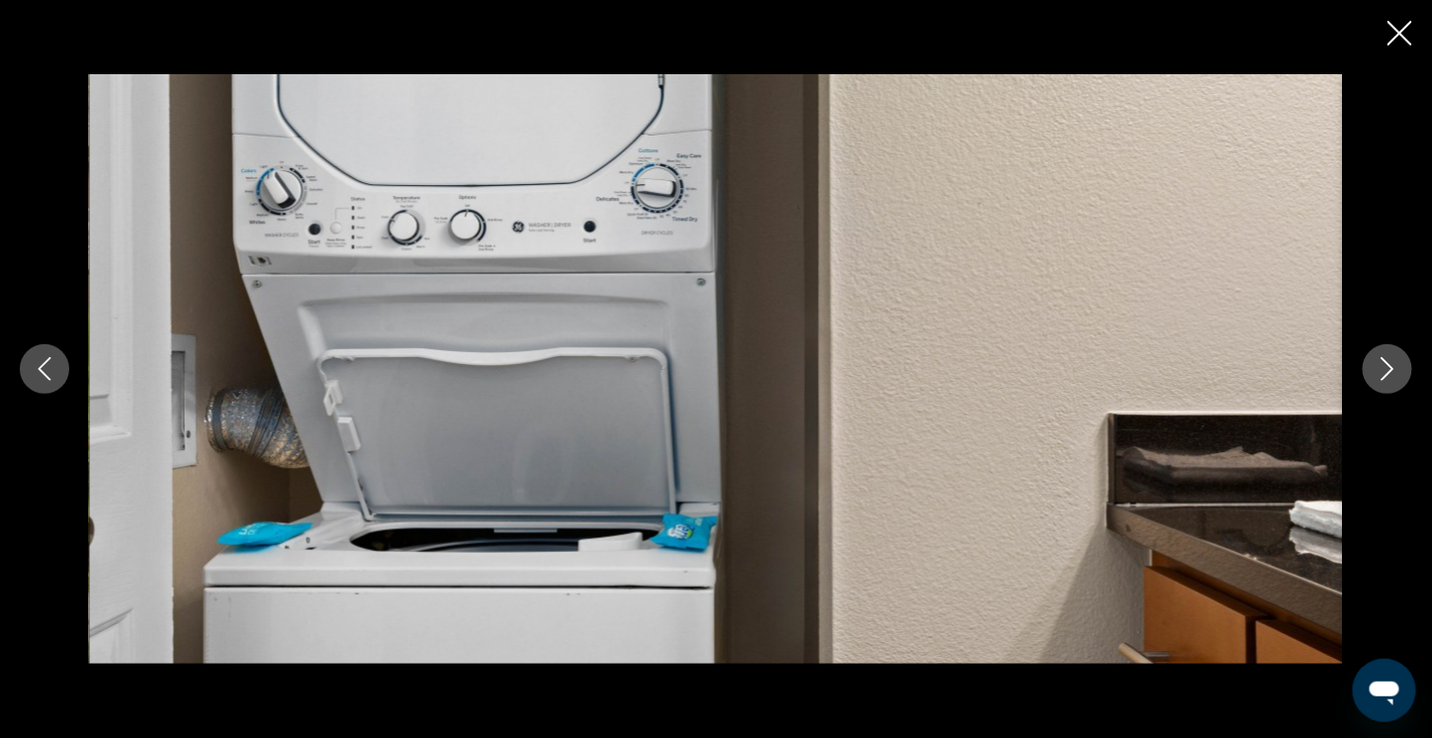
click at [1367, 357] on button "Next image" at bounding box center [1387, 368] width 49 height 49
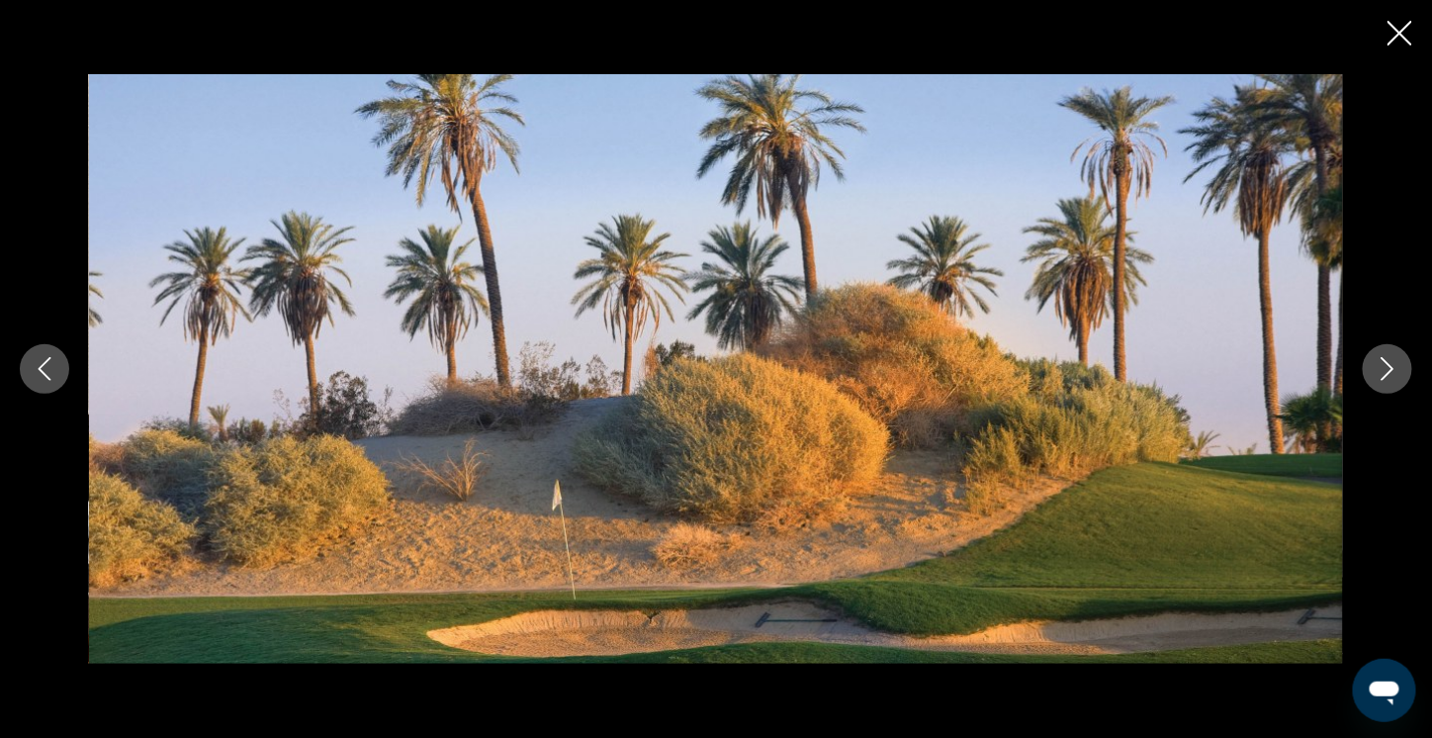
click at [1363, 357] on div "Main content" at bounding box center [716, 369] width 1432 height 591
click at [1387, 371] on icon "Next image" at bounding box center [1388, 369] width 24 height 24
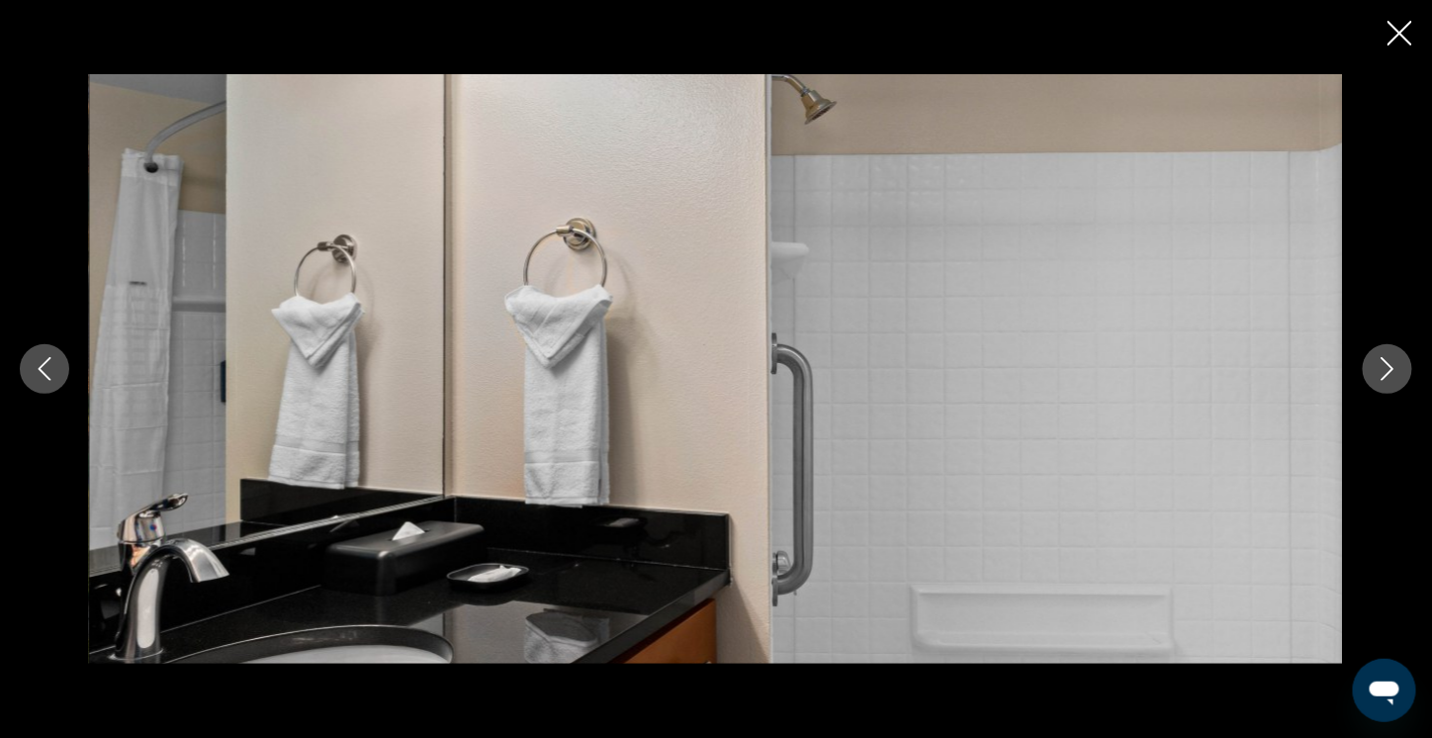
click at [1386, 371] on icon "Next image" at bounding box center [1388, 369] width 24 height 24
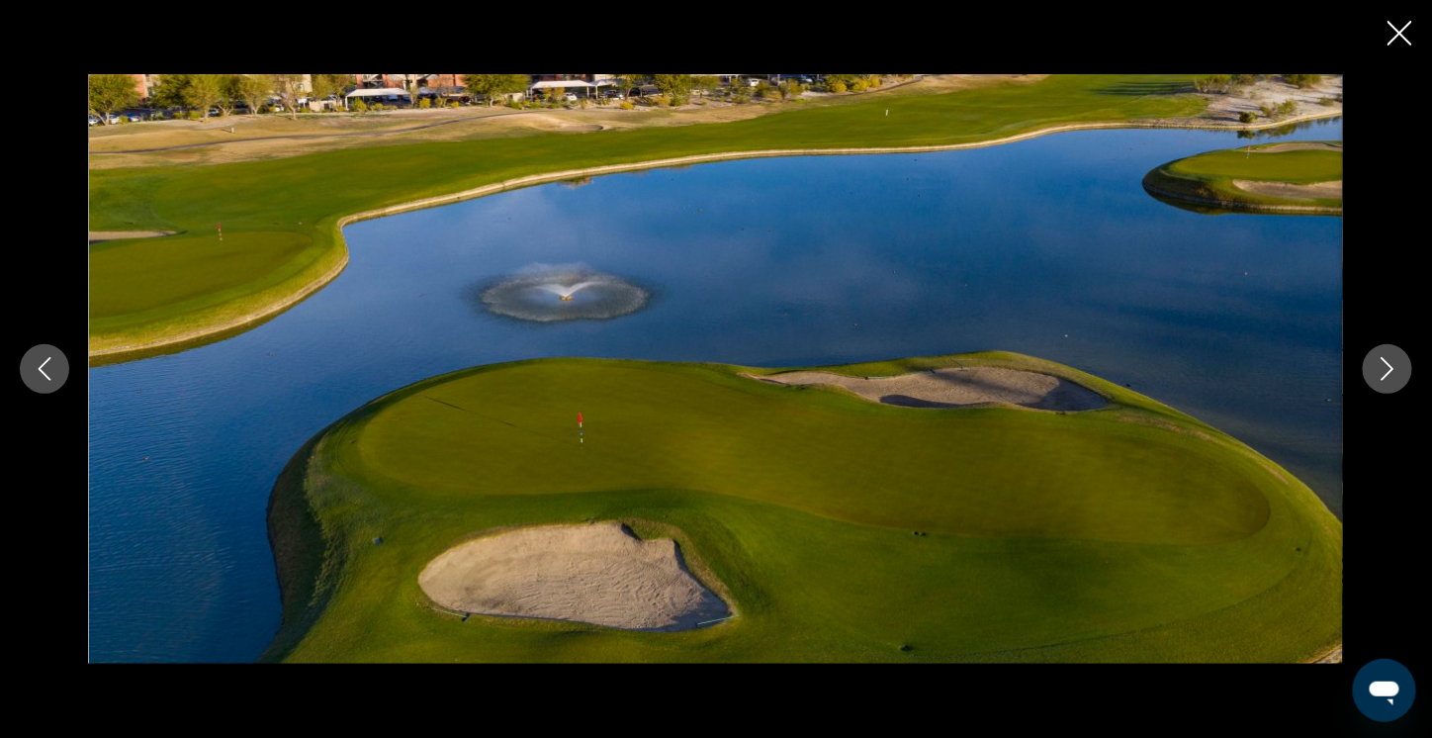
click at [1377, 365] on icon "Next image" at bounding box center [1388, 369] width 24 height 24
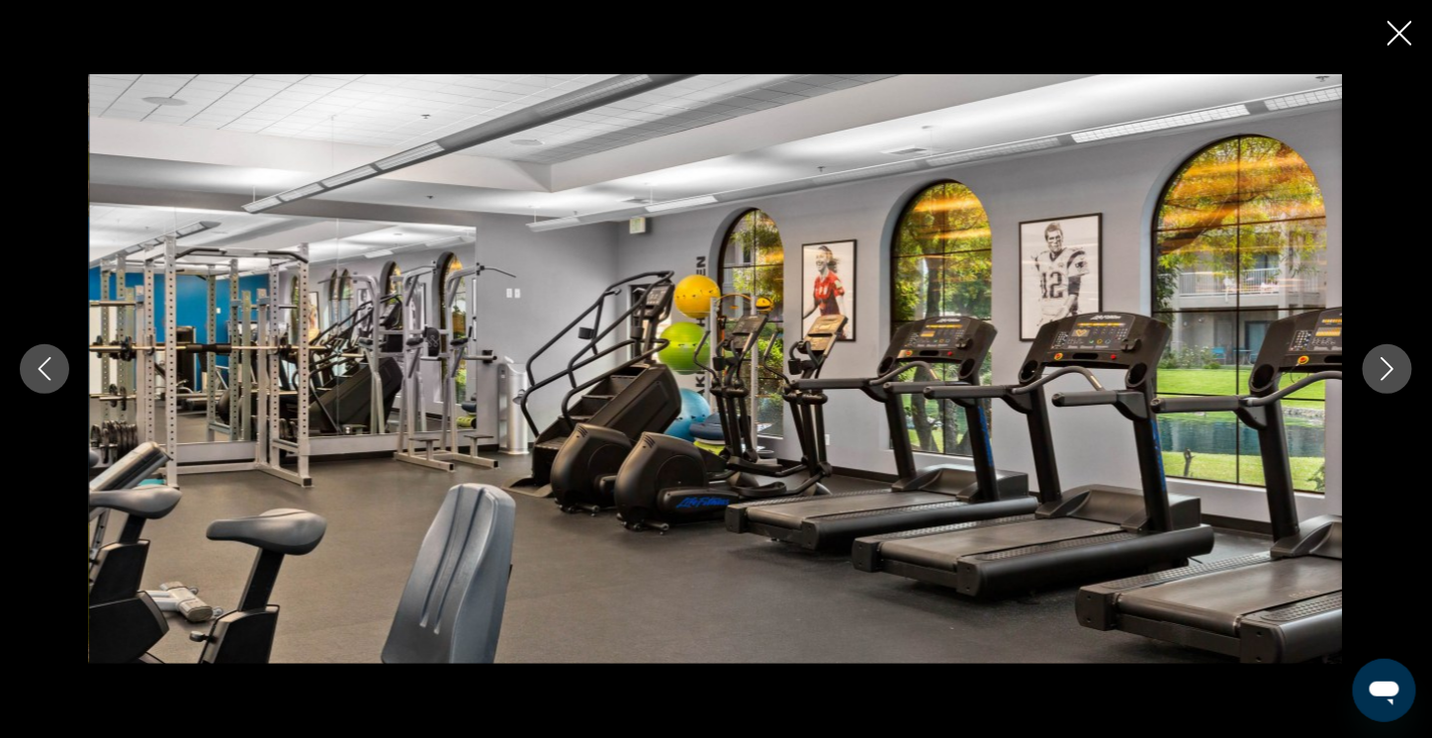
click at [1373, 363] on button "Next image" at bounding box center [1387, 368] width 49 height 49
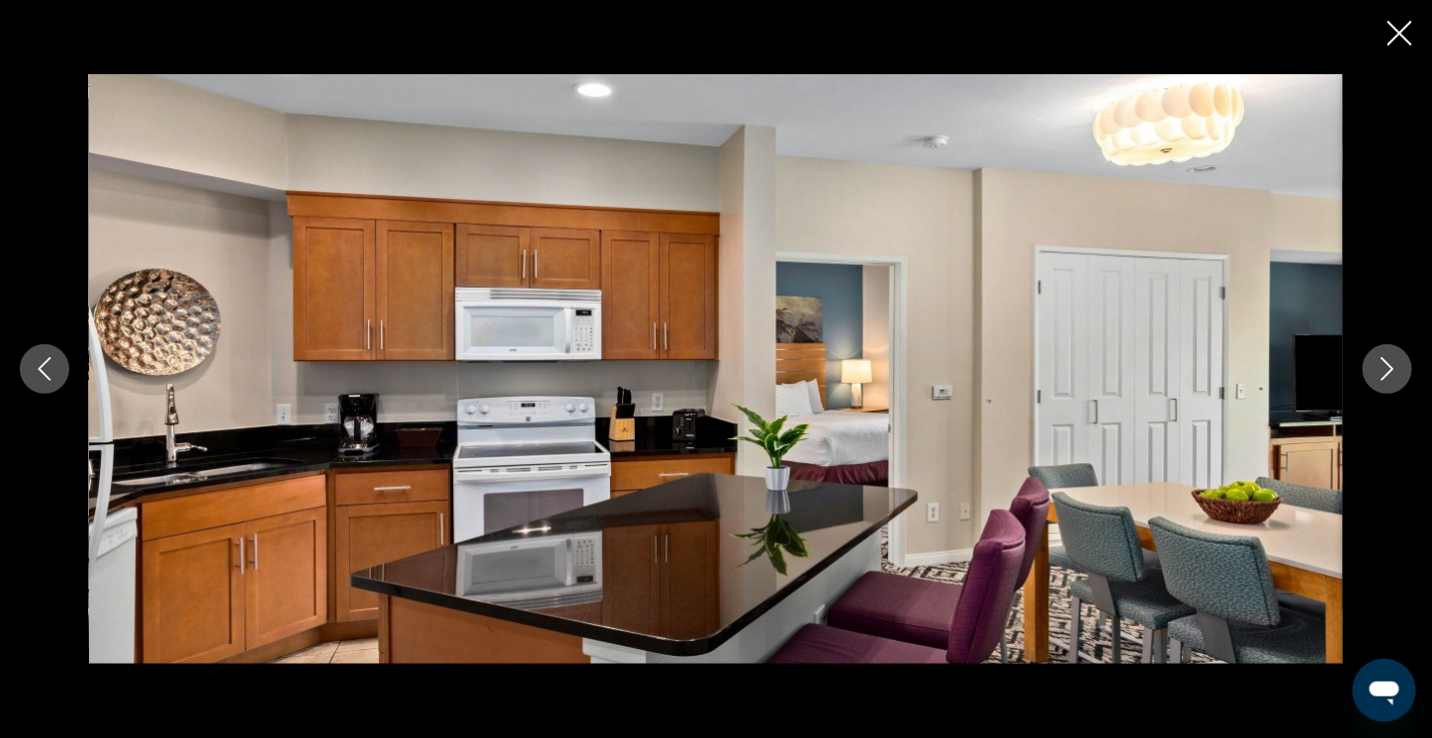
click at [1359, 356] on div "Main content" at bounding box center [716, 369] width 1432 height 591
click at [1384, 369] on icon "Next image" at bounding box center [1388, 369] width 24 height 24
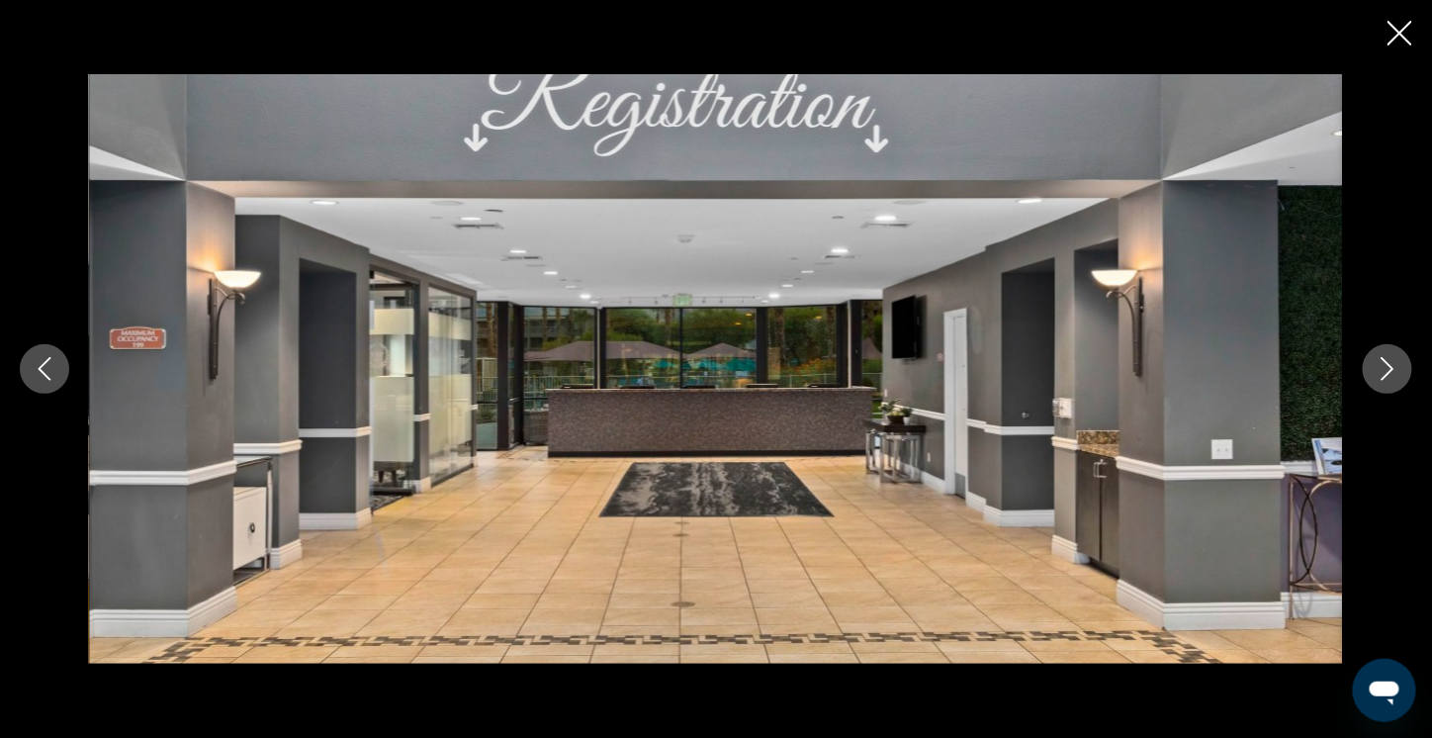
click at [1379, 367] on icon "Next image" at bounding box center [1388, 369] width 24 height 24
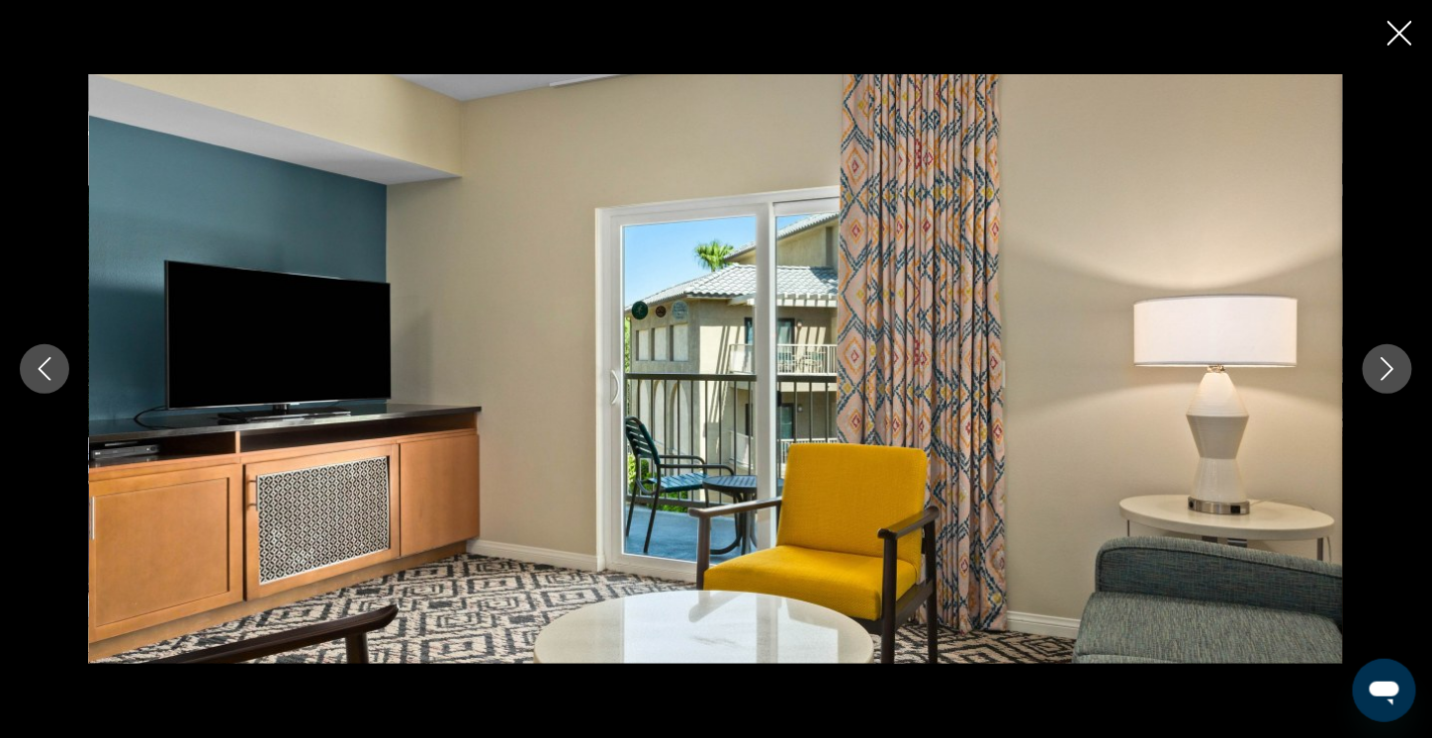
click at [1378, 365] on icon "Next image" at bounding box center [1388, 369] width 24 height 24
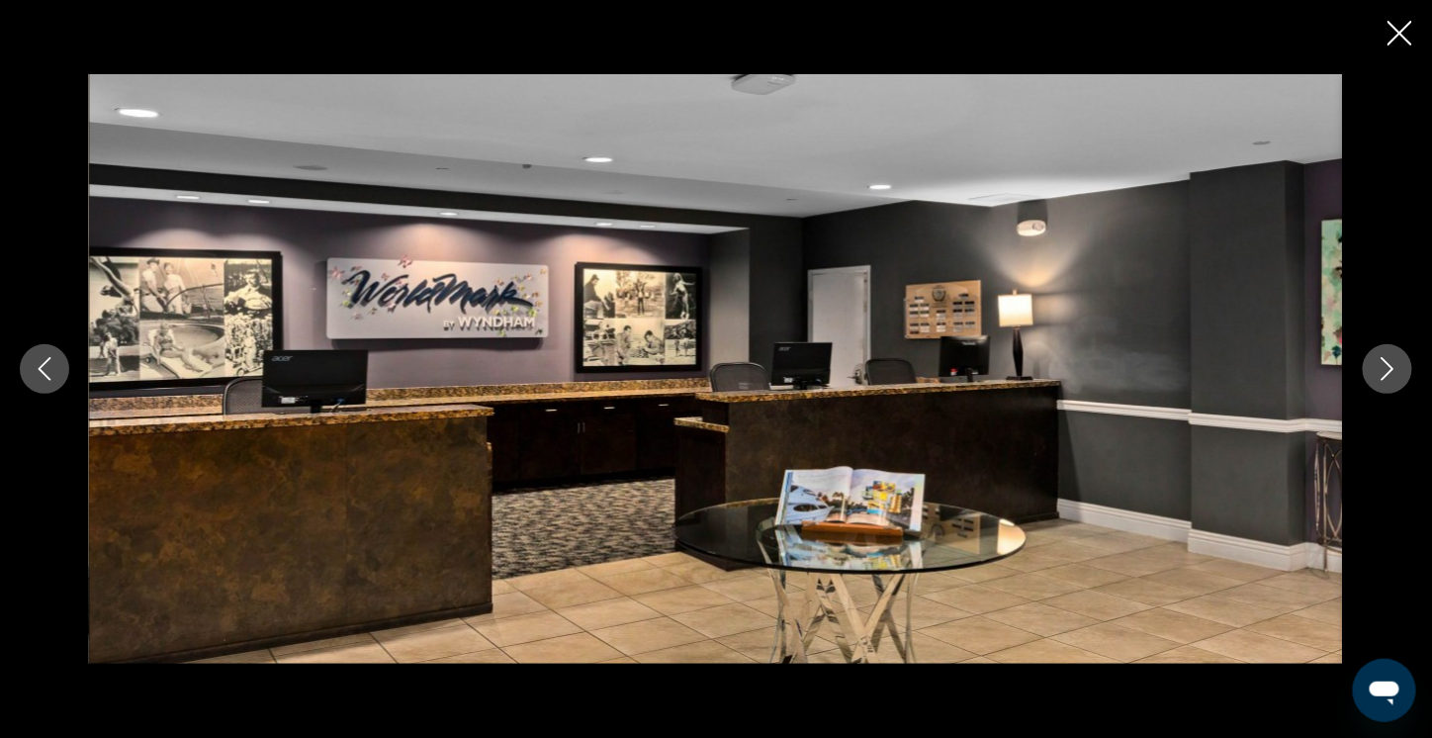
click at [1395, 38] on icon "Close slideshow" at bounding box center [1400, 33] width 25 height 25
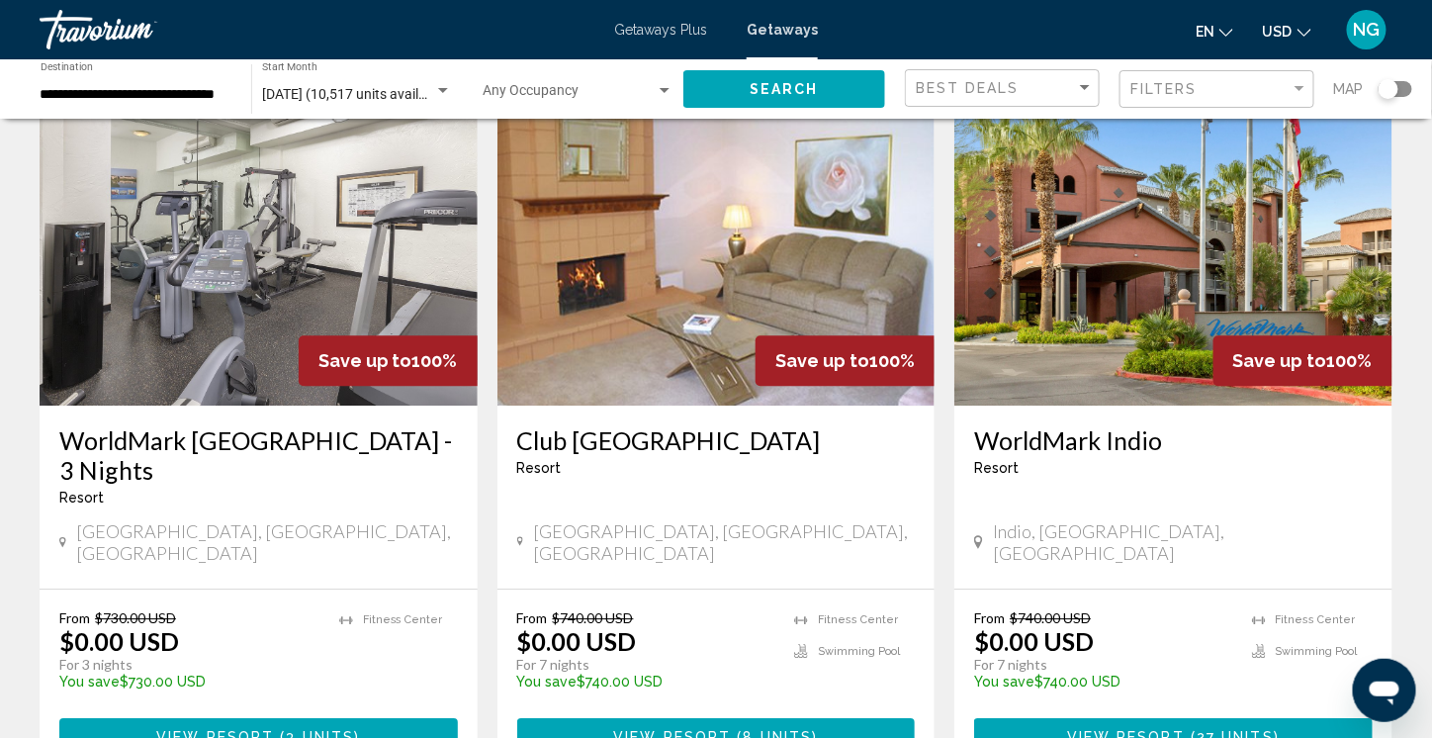
scroll to position [1484, 0]
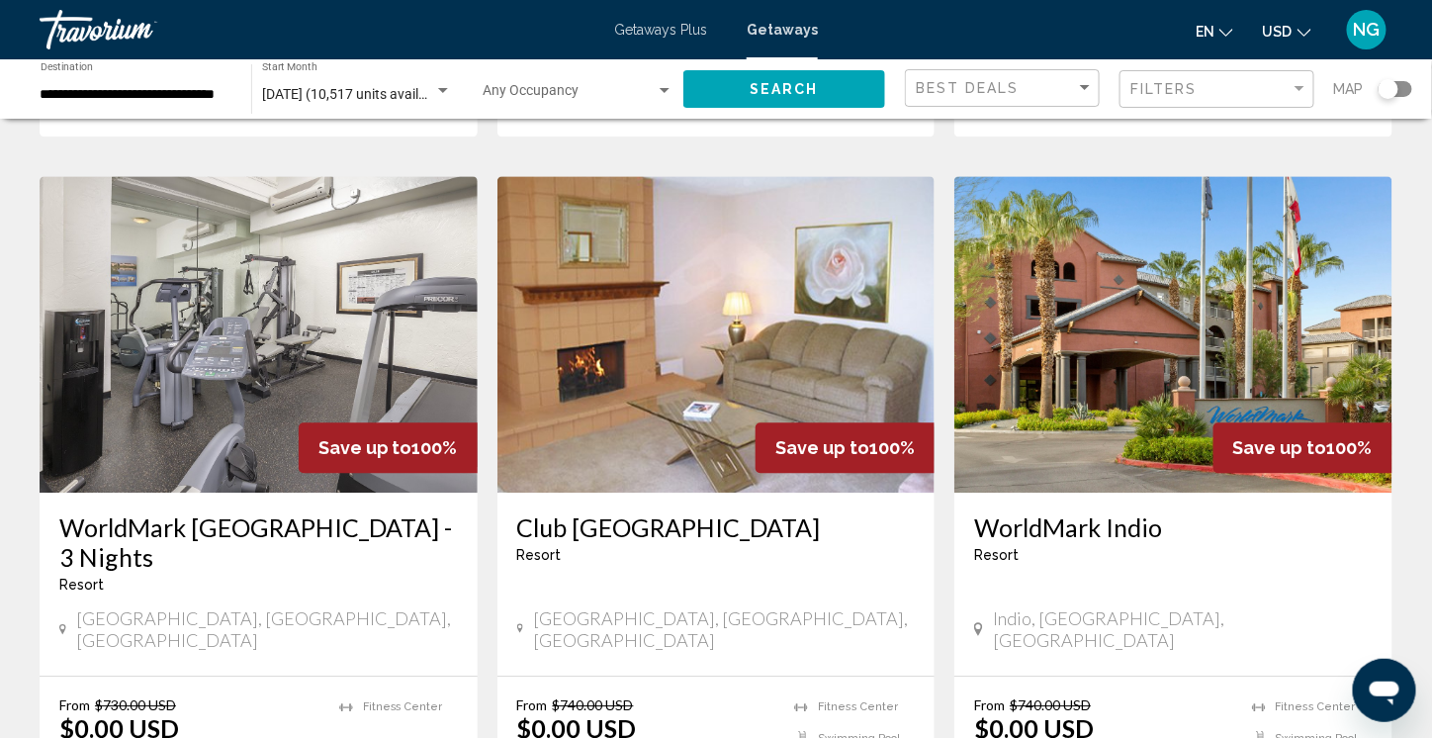
click at [1082, 283] on img "Main content" at bounding box center [1174, 334] width 438 height 317
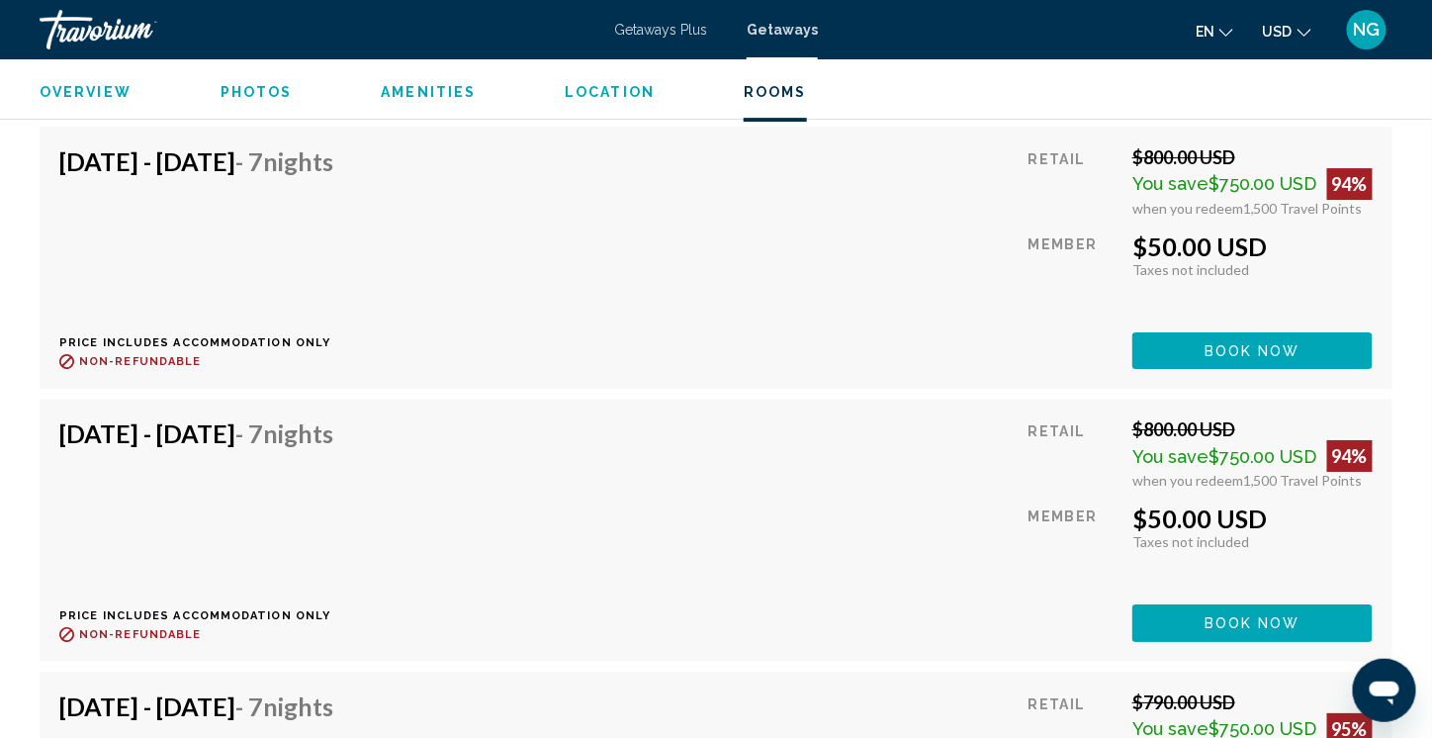
scroll to position [7024, 0]
